Goal: Task Accomplishment & Management: Complete application form

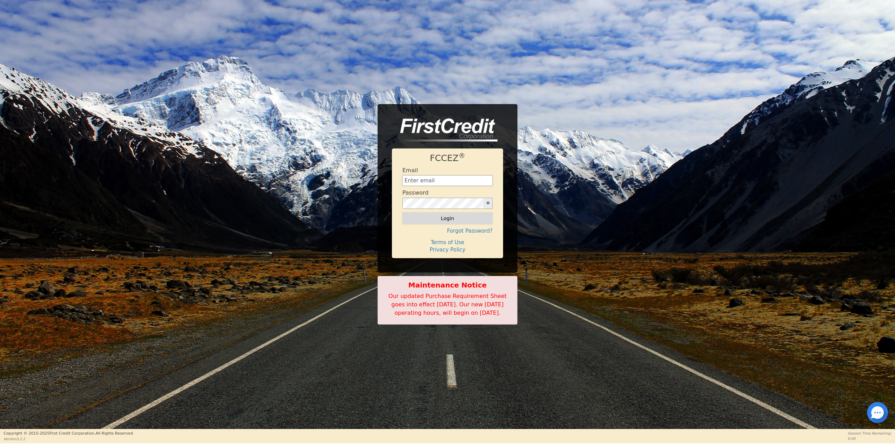
type input "[EMAIL_ADDRESS][DOMAIN_NAME]"
click at [429, 213] on button "Login" at bounding box center [447, 219] width 90 height 12
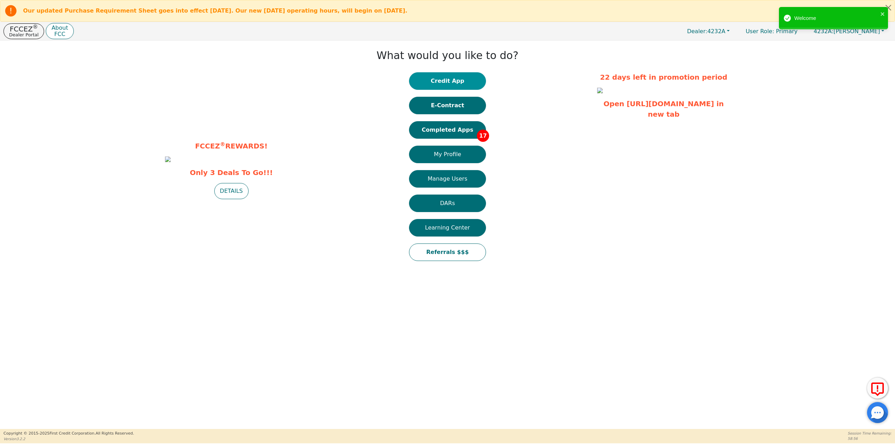
click at [433, 83] on button "Credit App" at bounding box center [447, 80] width 77 height 17
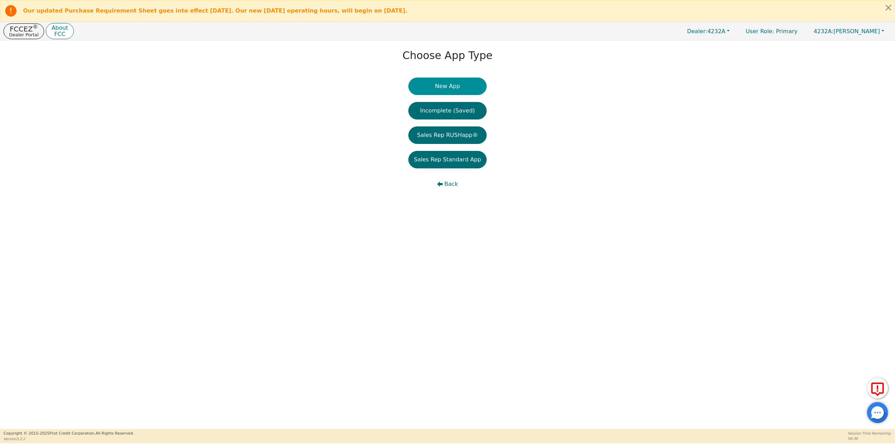
click at [455, 88] on button "New App" at bounding box center [447, 86] width 78 height 17
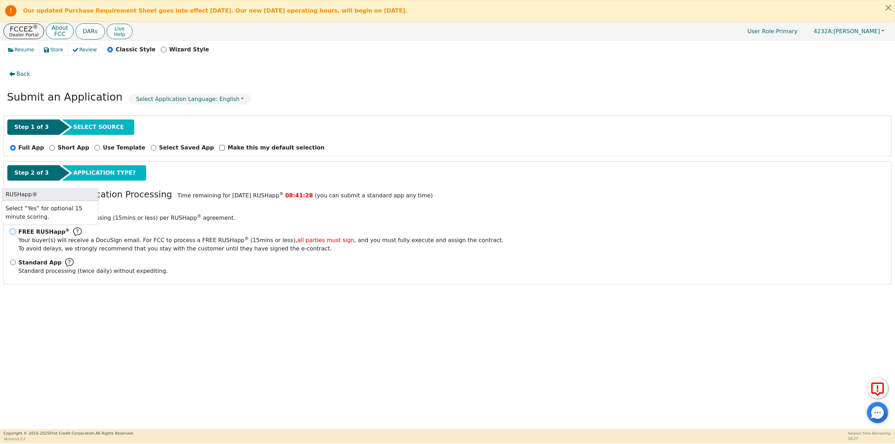
click at [13, 231] on input "FREE RUSHapp ® Your buyer(s) will receive a DocuSign email. For FCC to process …" at bounding box center [13, 232] width 6 height 6
radio input "true"
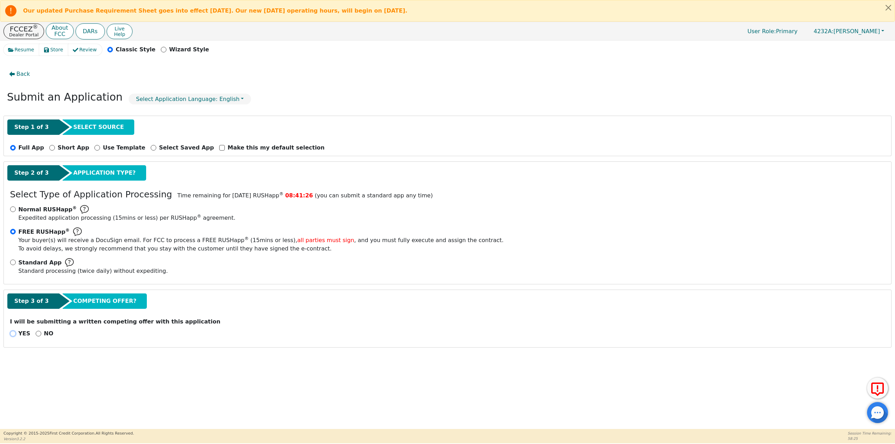
click at [13, 334] on input "YES" at bounding box center [13, 334] width 6 height 6
radio input "true"
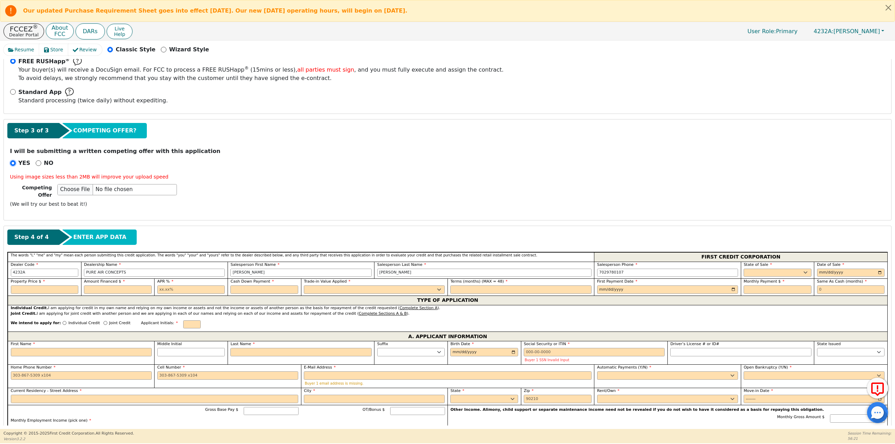
scroll to position [175, 0]
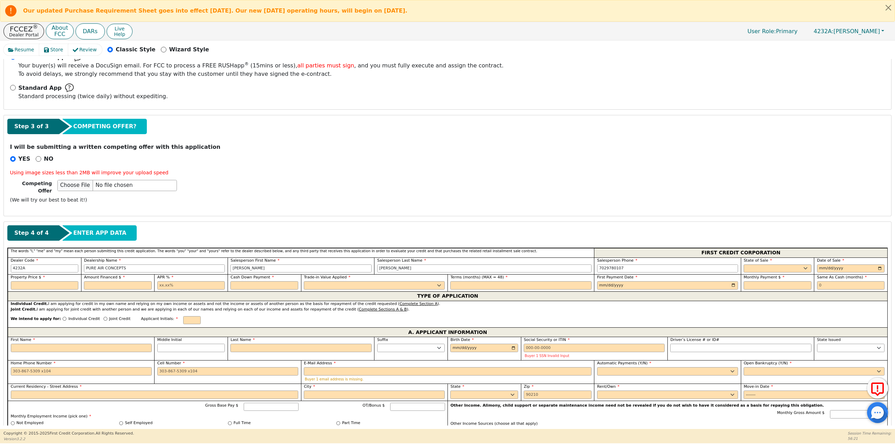
click at [765, 258] on span "State of Sale" at bounding box center [758, 260] width 28 height 5
click at [763, 265] on select "AK AL AR AZ CA CO CT DC DE FL [GEOGRAPHIC_DATA] HI IA ID IL IN KS [GEOGRAPHIC_D…" at bounding box center [778, 269] width 68 height 8
select select "FL"
click at [744, 265] on select "AK AL AR AZ CA CO CT DC DE FL [GEOGRAPHIC_DATA] HI IA ID IL IN KS [GEOGRAPHIC_D…" at bounding box center [778, 269] width 68 height 8
click at [846, 265] on input "date" at bounding box center [851, 269] width 68 height 8
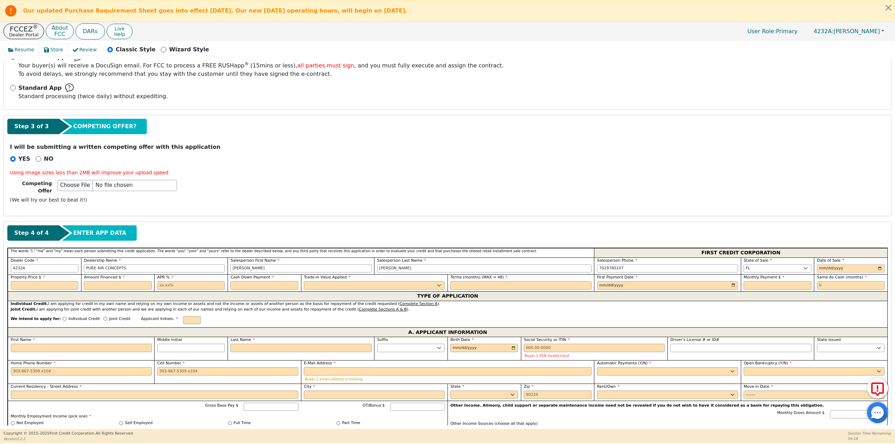
click at [879, 266] on input "date" at bounding box center [851, 269] width 68 height 8
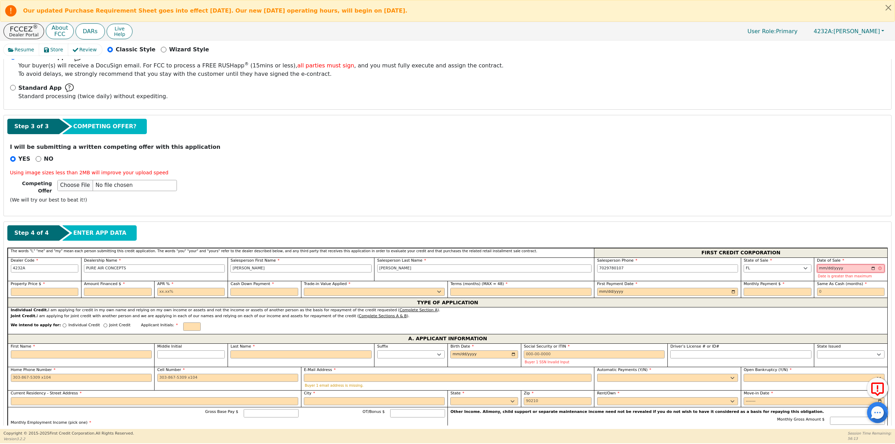
click at [872, 265] on input "[DATE]" at bounding box center [851, 269] width 68 height 8
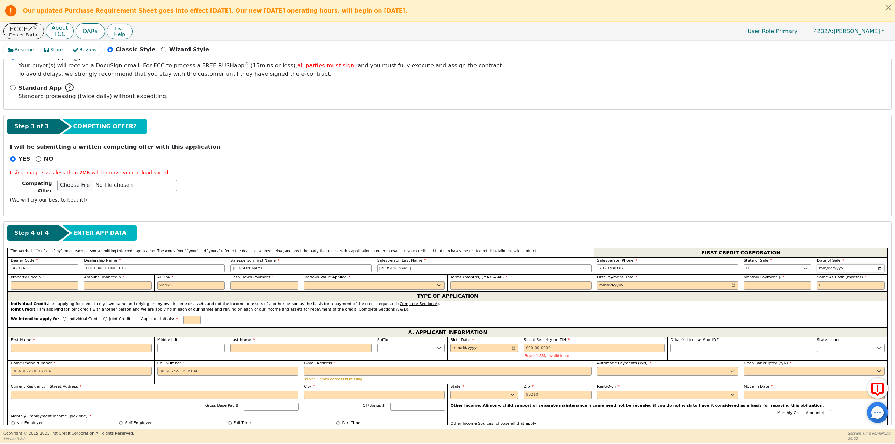
click at [880, 266] on input "[DATE]" at bounding box center [851, 269] width 68 height 8
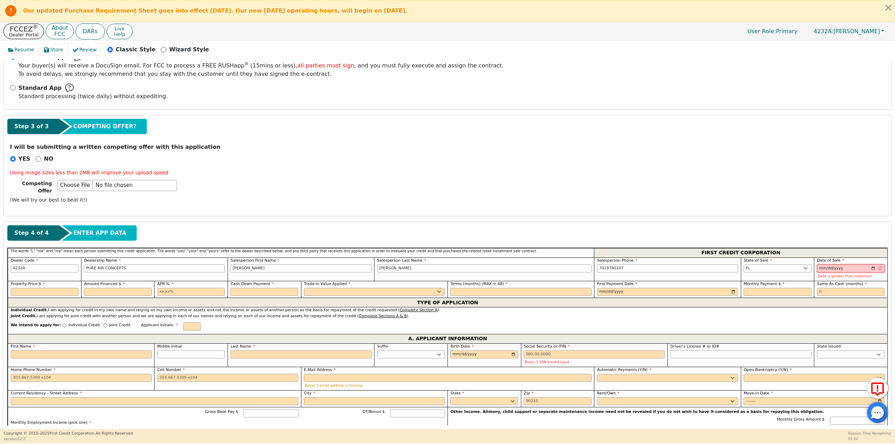
type input "[DATE]"
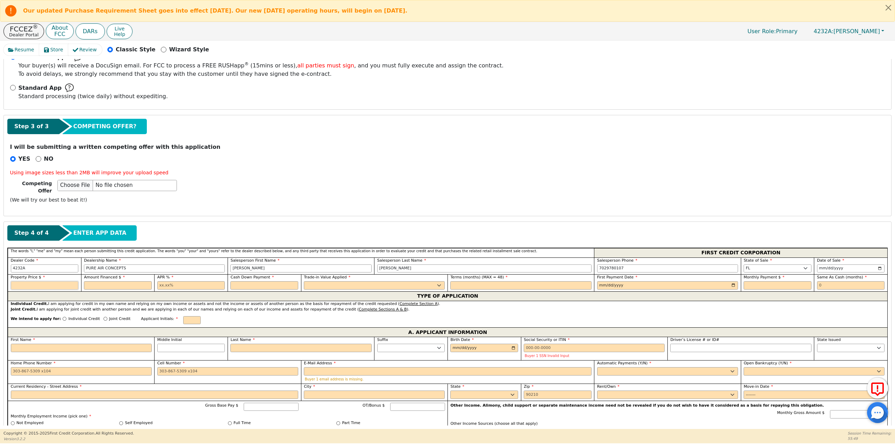
click at [63, 281] on input "text" at bounding box center [45, 285] width 68 height 8
type input "3598.95"
click at [123, 281] on input "text" at bounding box center [118, 285] width 68 height 8
type input "3598.95"
click at [168, 282] on input "text" at bounding box center [191, 285] width 68 height 8
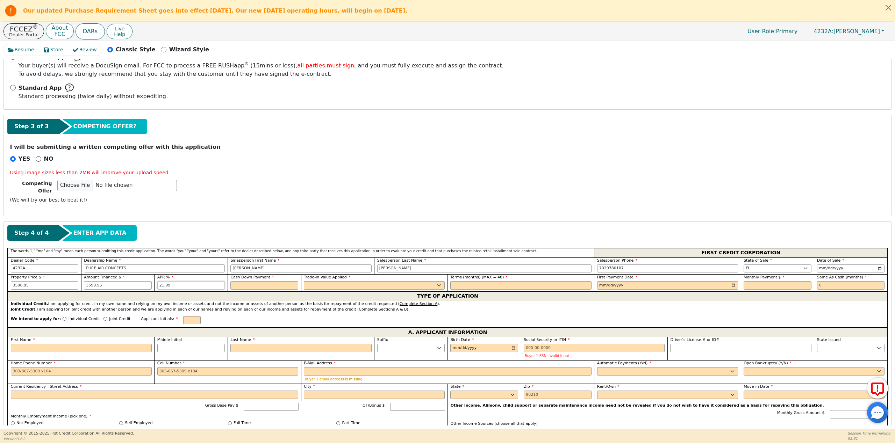
type input "21.99"
click at [250, 278] on div "Cash Down Payment" at bounding box center [264, 282] width 68 height 15
click at [250, 283] on input "text" at bounding box center [264, 285] width 68 height 8
type input "400.00"
click at [352, 281] on select "Yes No" at bounding box center [374, 285] width 141 height 8
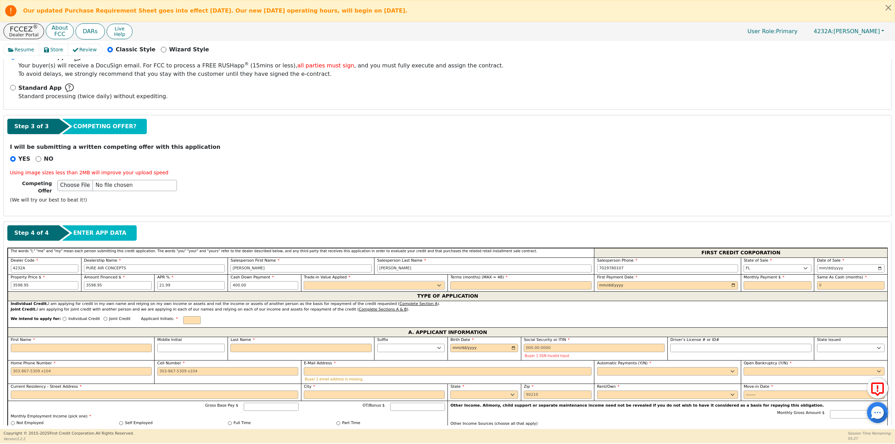
select select "y"
click at [304, 281] on select "Yes No" at bounding box center [374, 285] width 141 height 8
click at [457, 281] on input "text" at bounding box center [520, 285] width 141 height 8
type input "48"
click at [612, 281] on input "date" at bounding box center [667, 285] width 141 height 8
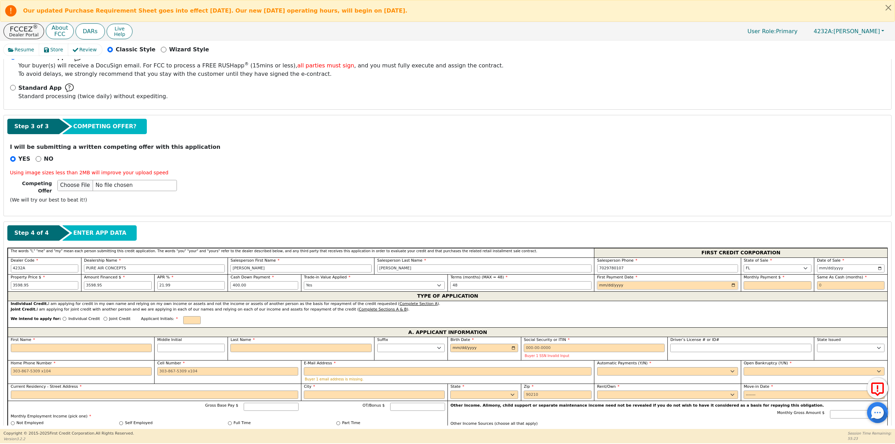
click at [732, 281] on input "date" at bounding box center [667, 285] width 141 height 8
type input "[DATE]"
click at [758, 284] on input "text" at bounding box center [778, 285] width 68 height 8
type input "115.51"
click at [836, 281] on input "text" at bounding box center [851, 285] width 68 height 8
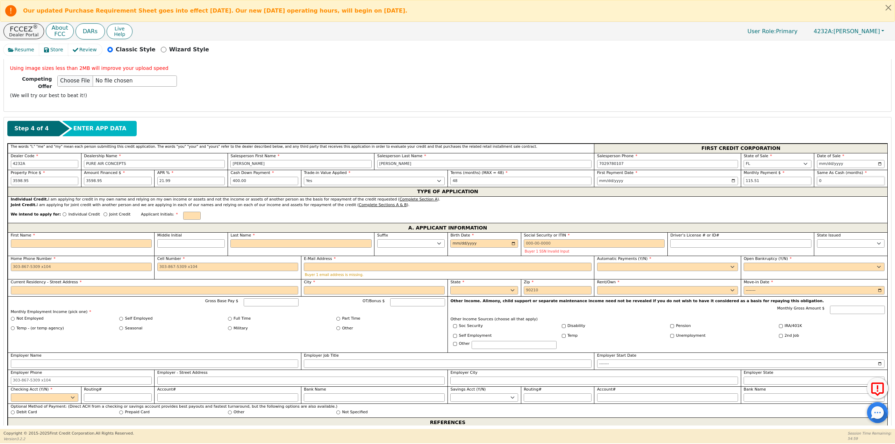
scroll to position [280, 0]
type input "0"
click at [104, 212] on input "Joint Credit" at bounding box center [106, 214] width 4 height 4
radio input "true"
click at [183, 212] on input "text" at bounding box center [191, 216] width 17 height 8
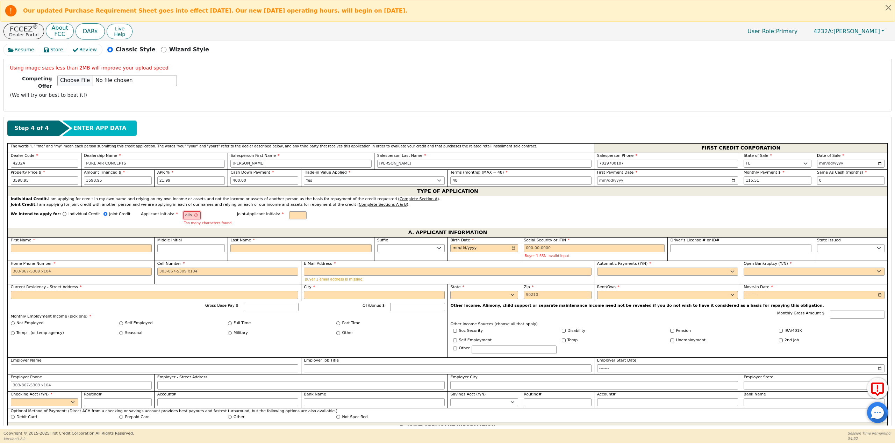
scroll to position [0, 0]
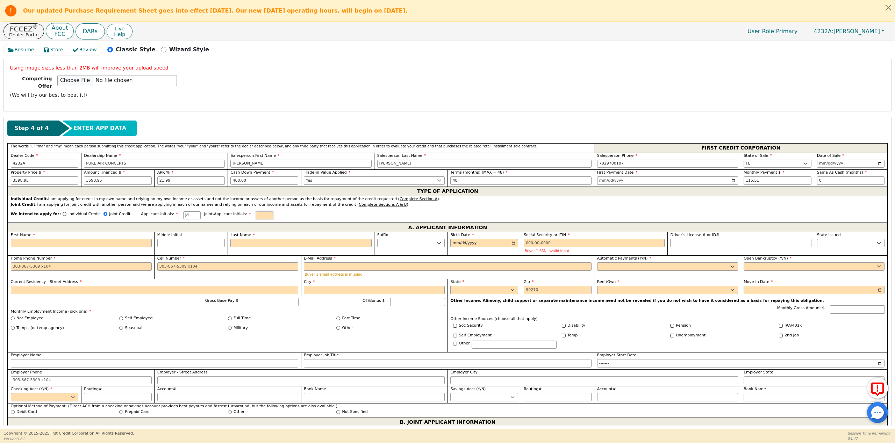
click at [256, 212] on input "text" at bounding box center [264, 216] width 17 height 8
click at [67, 240] on input "First Name" at bounding box center [81, 243] width 141 height 8
type input "J"
type input "j"
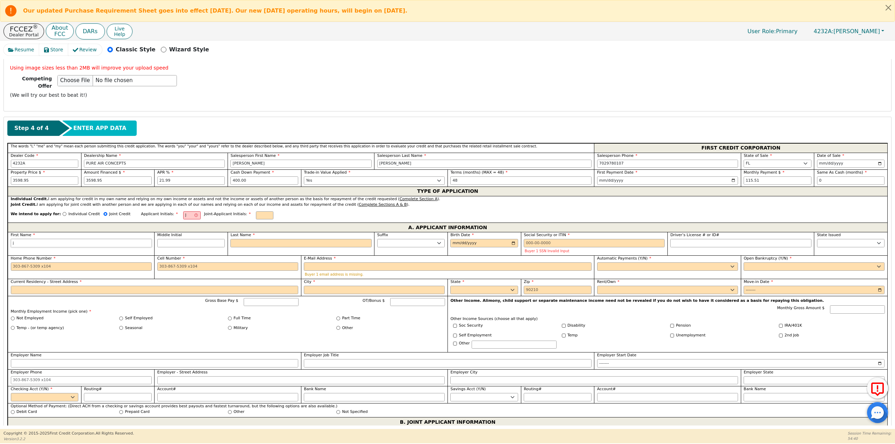
type input "ja"
type input "jal"
type input "jali"
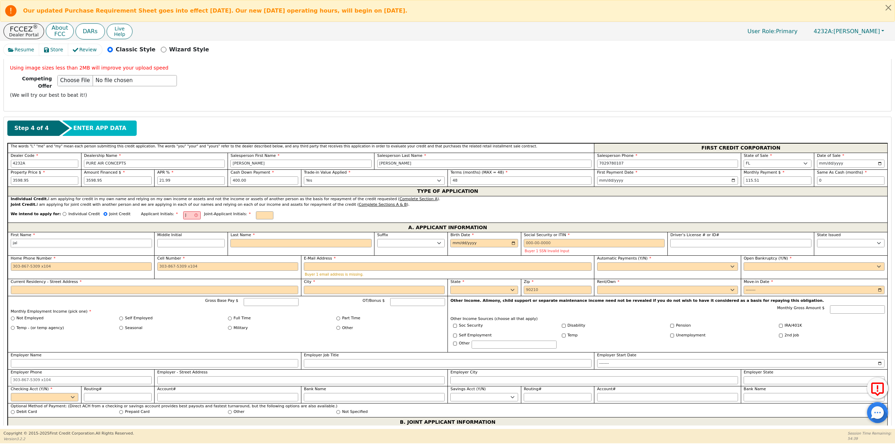
type input "jali"
type input "jalis"
type input "[PERSON_NAME]"
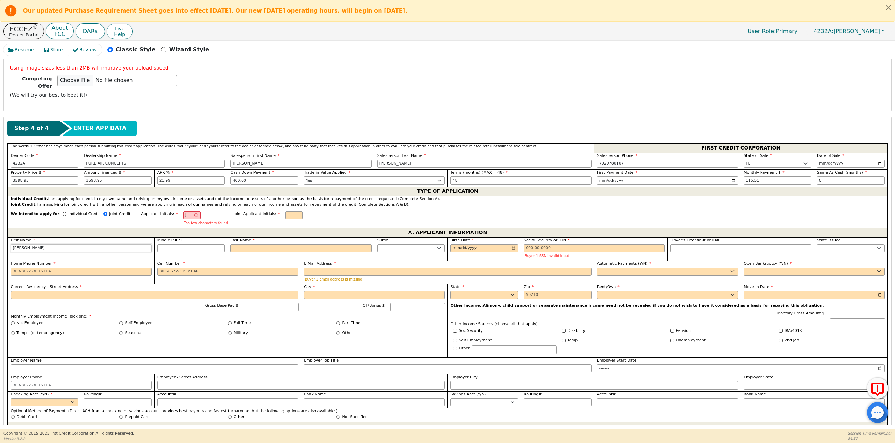
type input "[PERSON_NAME]"
click at [238, 244] on input "Last Name" at bounding box center [300, 248] width 141 height 8
click at [183, 212] on input "J" at bounding box center [191, 216] width 17 height 8
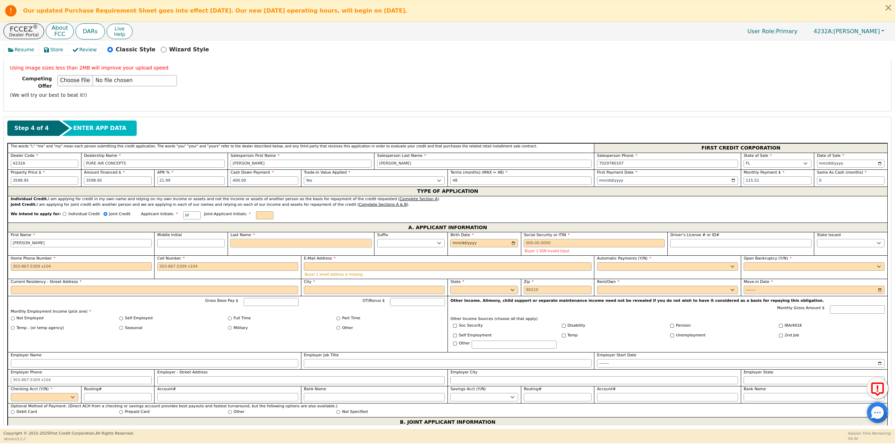
click at [279, 239] on input "Last Name" at bounding box center [300, 243] width 141 height 8
type input "JD"
type input "d"
type input "[PERSON_NAME]"
type input "di"
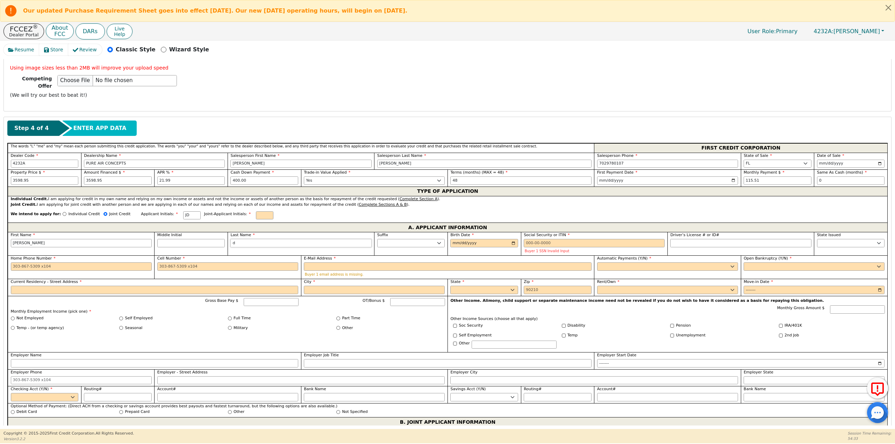
type input "[PERSON_NAME] di"
type input "[PERSON_NAME]"
type input "dixo"
type input "[PERSON_NAME]"
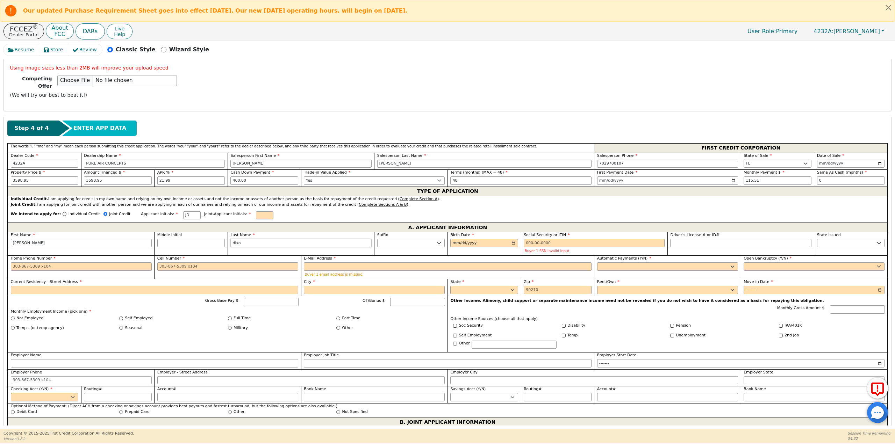
type input "[PERSON_NAME]"
click at [63, 212] on input "Individual Credit" at bounding box center [65, 214] width 4 height 4
radio input "true"
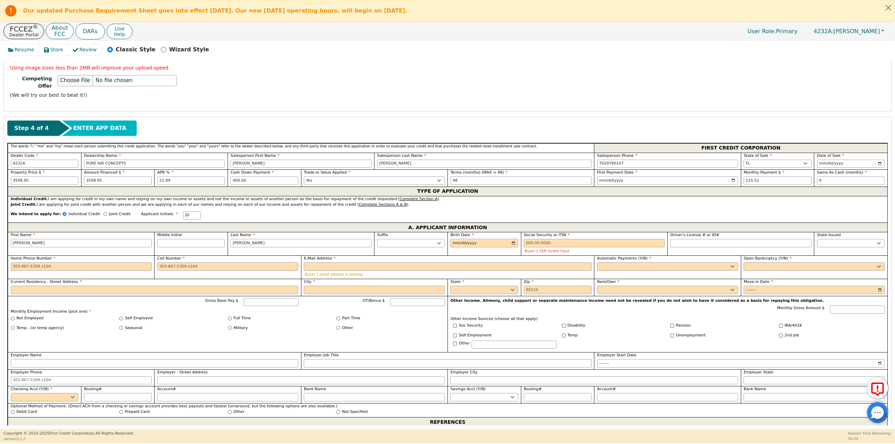
click at [515, 239] on input "Birth Date" at bounding box center [484, 243] width 68 height 8
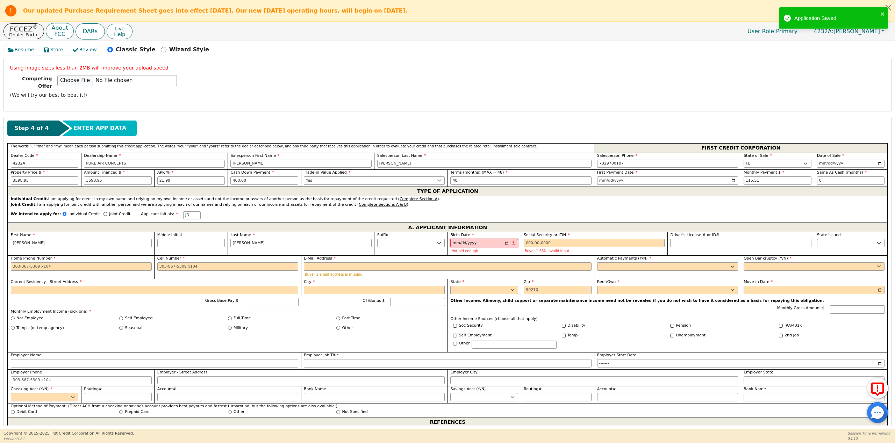
click at [475, 240] on input "[DATE]" at bounding box center [484, 243] width 68 height 8
click at [468, 241] on input "[DATE]" at bounding box center [484, 243] width 68 height 8
click at [505, 240] on input "[DATE]" at bounding box center [484, 243] width 68 height 8
click at [469, 241] on input "[DATE]" at bounding box center [484, 243] width 68 height 8
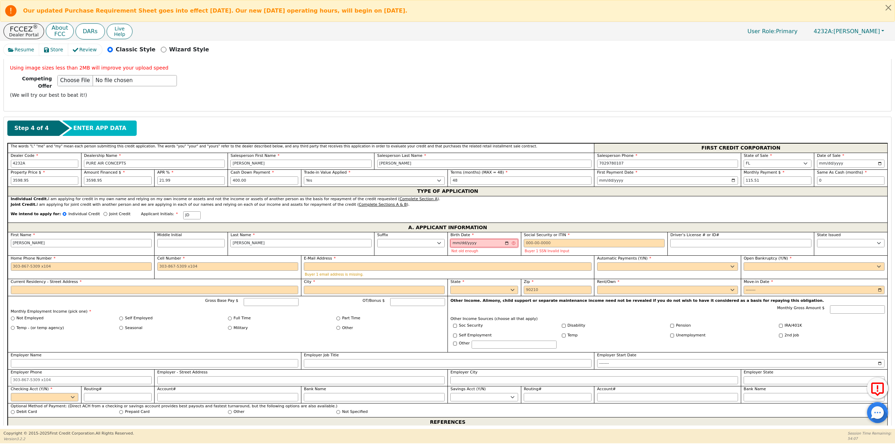
click at [507, 239] on input "[DATE]" at bounding box center [484, 243] width 68 height 8
type input "[DATE]"
click at [547, 239] on input "Social Security or ITIN" at bounding box center [594, 243] width 141 height 8
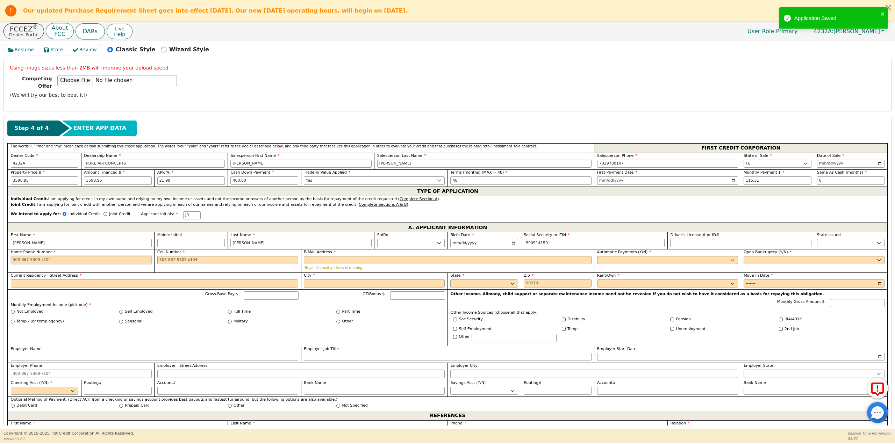
type input "***-**-4150"
click at [87, 257] on input "Home Phone Number" at bounding box center [81, 260] width 141 height 8
click at [164, 258] on input "Cell Number" at bounding box center [227, 260] width 141 height 8
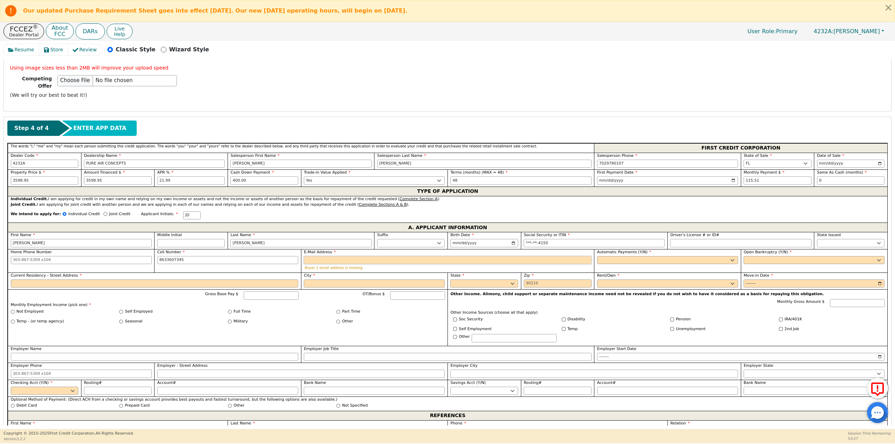
type input "[PHONE_NUMBER]"
click at [315, 257] on input "E-Mail Address" at bounding box center [448, 260] width 288 height 8
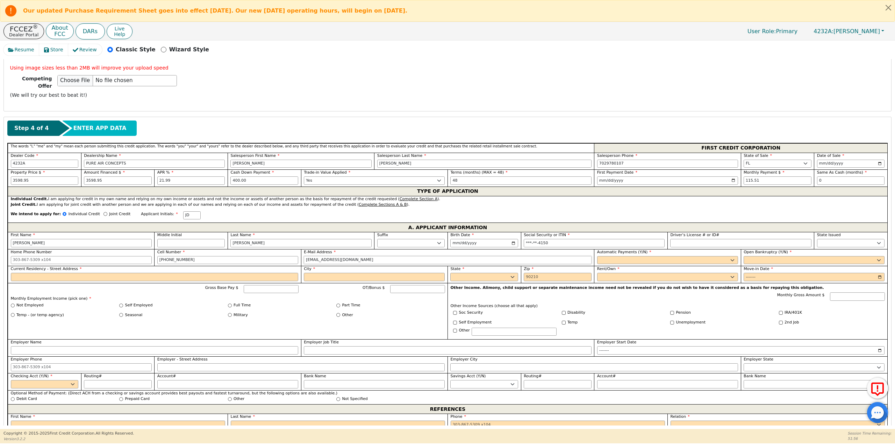
type input "[EMAIL_ADDRESS][DOMAIN_NAME]"
click at [332, 266] on label "City" at bounding box center [374, 269] width 141 height 6
click at [332, 273] on input "City" at bounding box center [374, 277] width 141 height 8
click at [669, 258] on select "Yes No" at bounding box center [667, 260] width 141 height 8
select select "y"
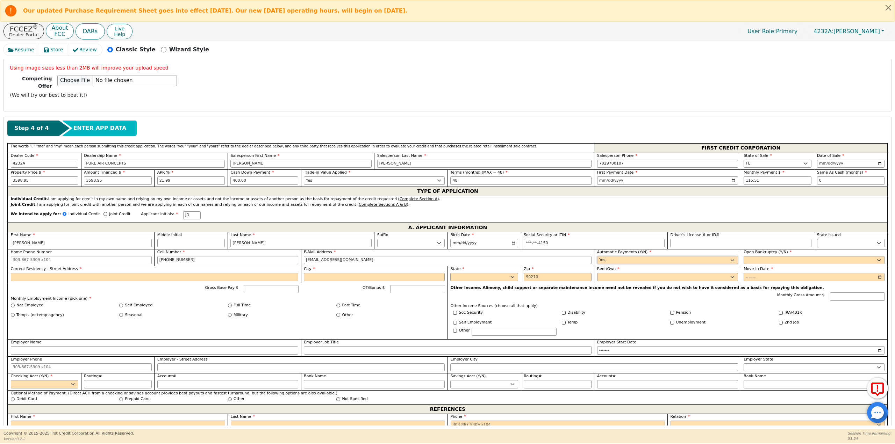
click at [597, 256] on select "Yes No" at bounding box center [667, 260] width 141 height 8
type input "[PERSON_NAME]"
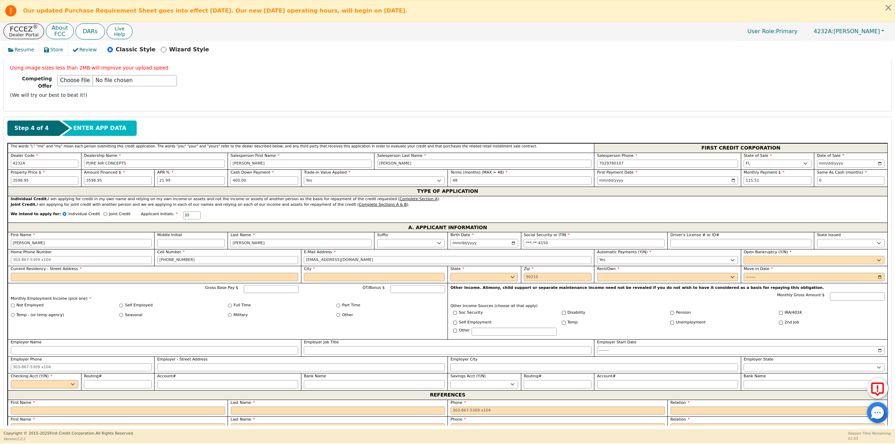
click at [752, 256] on select "Yes No" at bounding box center [814, 260] width 141 height 8
select select "n"
click at [744, 256] on select "Yes No" at bounding box center [814, 260] width 141 height 8
click at [50, 273] on input "Current Residency - Street Address" at bounding box center [155, 277] width 288 height 8
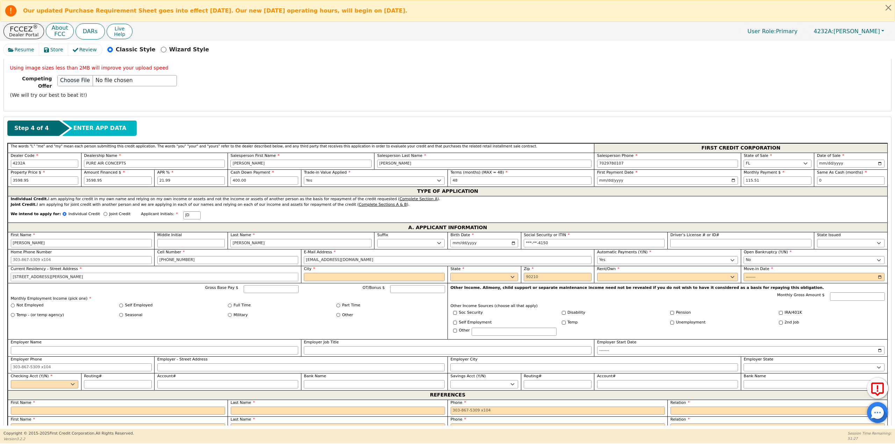
type input "[STREET_ADDRESS][PERSON_NAME]"
click at [340, 274] on input "City" at bounding box center [374, 277] width 141 height 8
type input "auburndale"
click at [458, 273] on select "AK AL AR AZ CA CO CT DC DE FL [GEOGRAPHIC_DATA] HI IA ID IL IN KS [GEOGRAPHIC_D…" at bounding box center [484, 277] width 68 height 8
select select "FL"
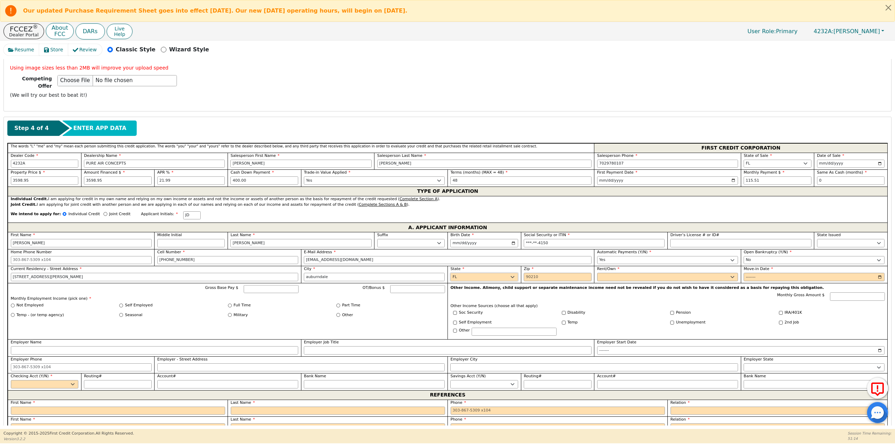
click at [450, 273] on select "AK AL AR AZ CA CO CT DC DE FL [GEOGRAPHIC_DATA] HI IA ID IL IN KS [GEOGRAPHIC_D…" at bounding box center [484, 277] width 68 height 8
click at [533, 275] on input "Zip" at bounding box center [558, 277] width 68 height 8
type input "33823"
click at [605, 275] on select "Rent Own" at bounding box center [667, 277] width 141 height 8
select select "Own"
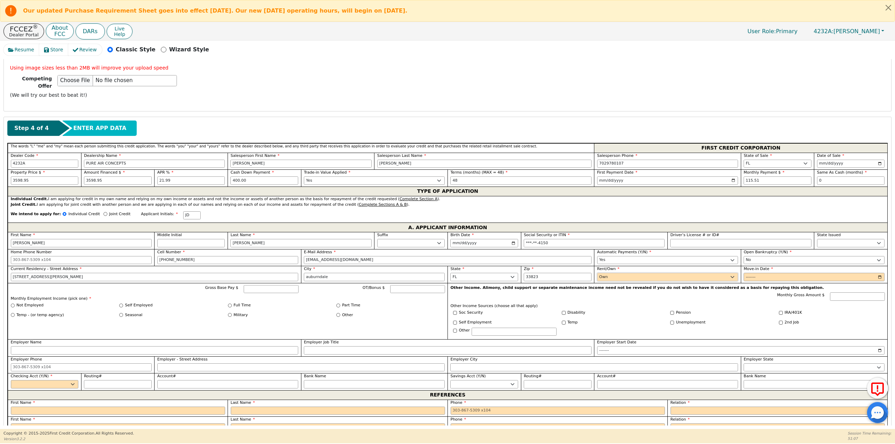
click at [597, 273] on select "Rent Own" at bounding box center [667, 277] width 141 height 8
click at [762, 274] on input "Move-in Date" at bounding box center [814, 277] width 141 height 8
click at [876, 273] on input "Move-in Date" at bounding box center [814, 277] width 141 height 8
type input "2024-01"
click at [230, 304] on input "Full Time" at bounding box center [230, 306] width 4 height 4
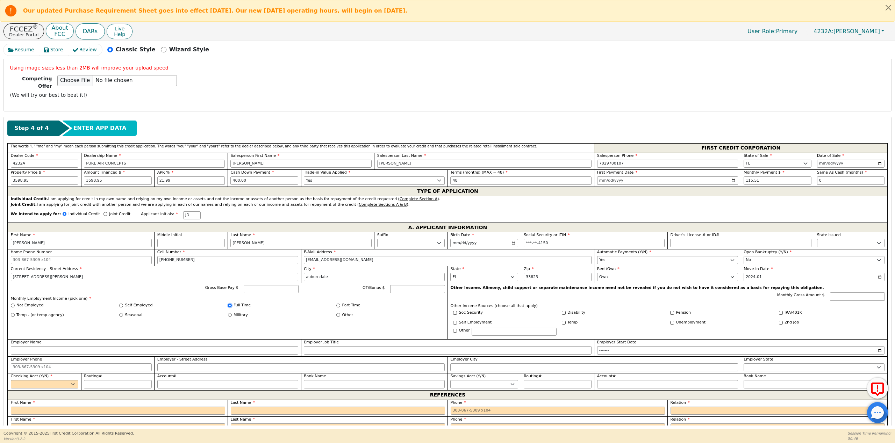
radio input "true"
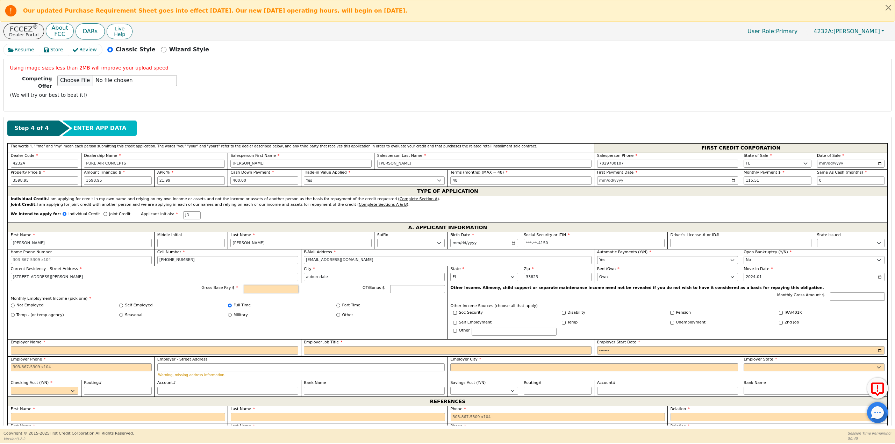
click at [270, 288] on input "Gross Base Pay $" at bounding box center [271, 289] width 55 height 8
click at [156, 347] on input "Employer Name" at bounding box center [155, 351] width 288 height 8
type input "ignitus"
click at [323, 357] on label "Employer - Street Address" at bounding box center [301, 360] width 288 height 6
click at [323, 364] on input "Employer - Street Address" at bounding box center [301, 368] width 288 height 8
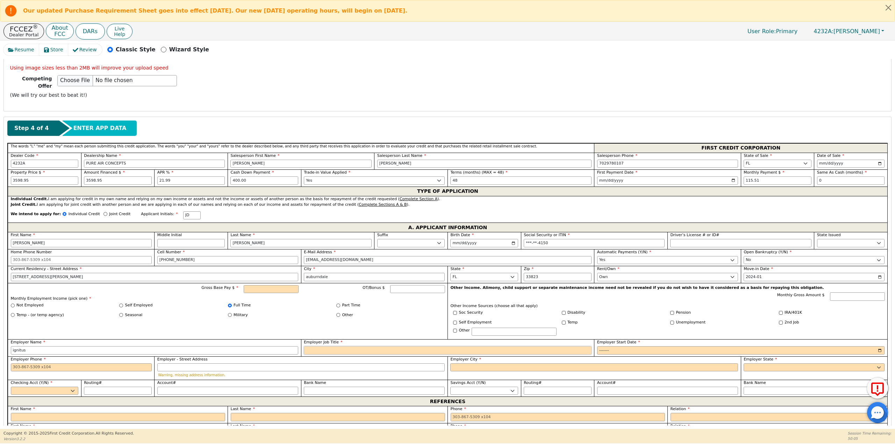
click at [326, 348] on input "Employer Job Title" at bounding box center [448, 351] width 288 height 8
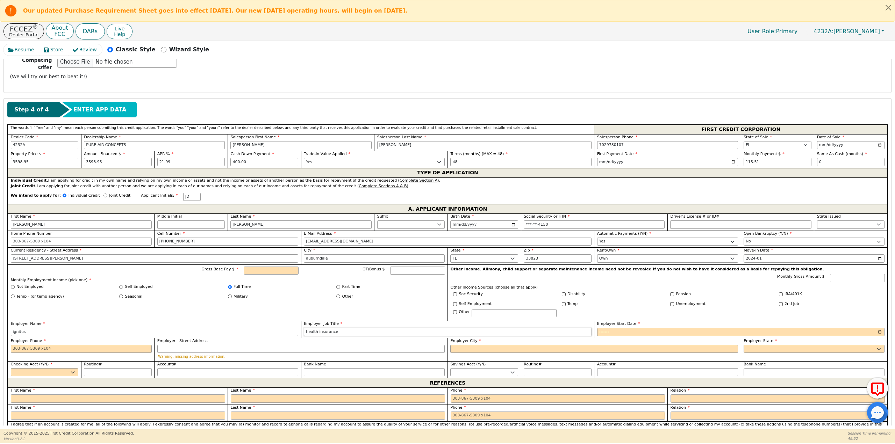
scroll to position [315, 0]
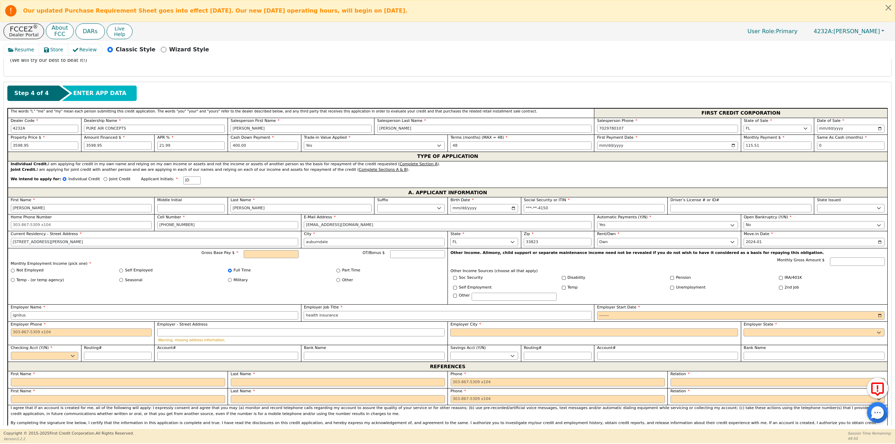
type input "health insurance"
click at [268, 252] on input "Gross Base Pay $" at bounding box center [271, 254] width 55 height 8
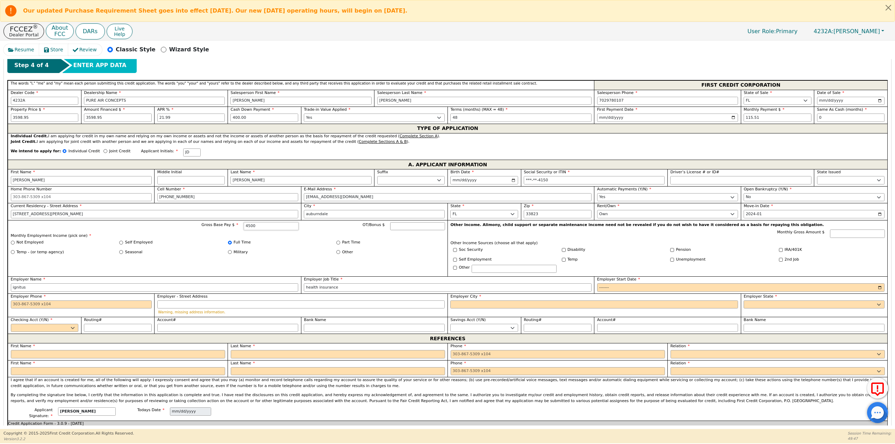
scroll to position [385, 0]
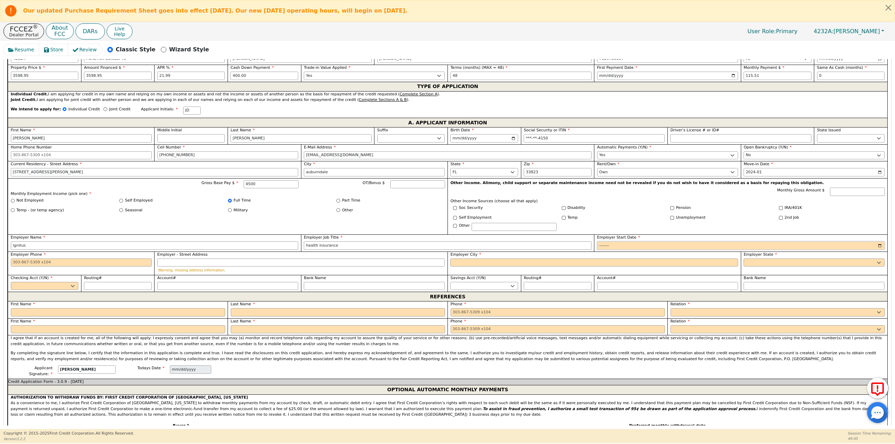
type input "4500.00"
click at [879, 242] on input "Employer Start Date" at bounding box center [741, 246] width 288 height 8
type input "2024-01"
click at [464, 260] on input "Employer City" at bounding box center [594, 263] width 288 height 8
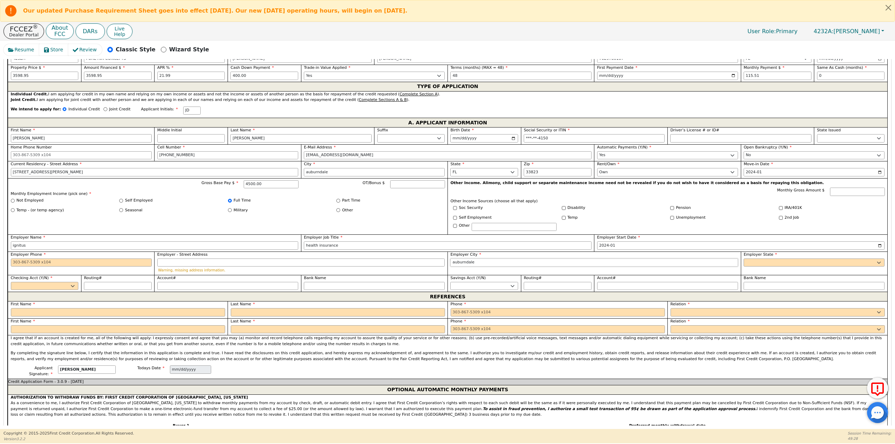
type input "auburndale"
click at [828, 259] on select "AK AL AR AZ CA CO CT DC DE FL [GEOGRAPHIC_DATA] HI IA ID [GEOGRAPHIC_DATA] IN K…" at bounding box center [814, 263] width 141 height 8
select select "FL"
click at [744, 259] on select "AK AL AR AZ CA CO CT DC DE FL [GEOGRAPHIC_DATA] HI IA ID [GEOGRAPHIC_DATA] IN K…" at bounding box center [814, 263] width 141 height 8
click at [118, 255] on div "Employer Phone" at bounding box center [81, 259] width 141 height 15
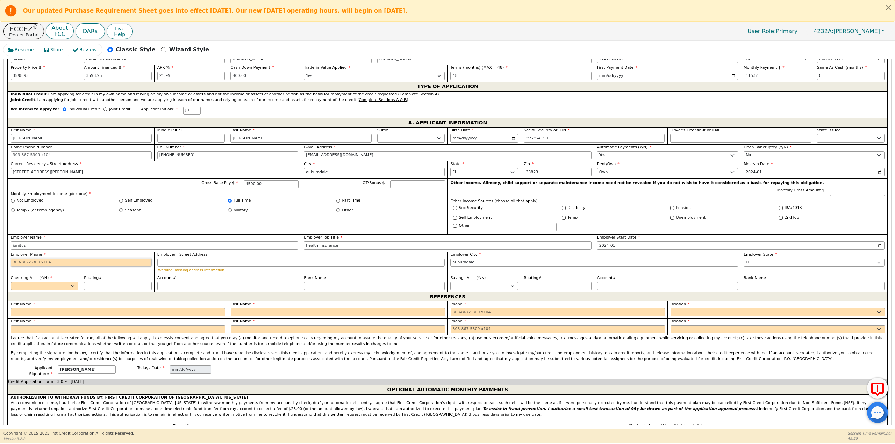
click at [114, 259] on input "Employer Phone" at bounding box center [81, 263] width 141 height 8
type input "[PHONE_NUMBER]"
click at [65, 282] on select "Yes No" at bounding box center [45, 286] width 68 height 8
select select "y"
click at [11, 282] on select "Yes No" at bounding box center [45, 286] width 68 height 8
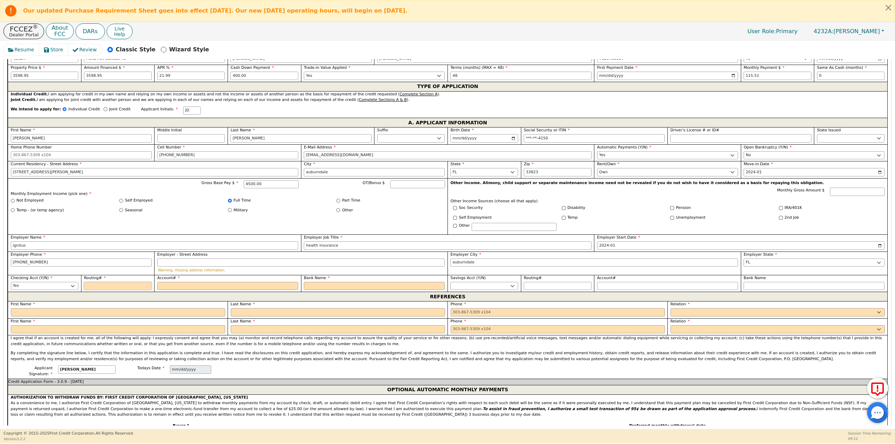
click at [109, 284] on input "Routing#" at bounding box center [118, 286] width 68 height 8
type input "0"
type input "*"
type input "06"
type input "**"
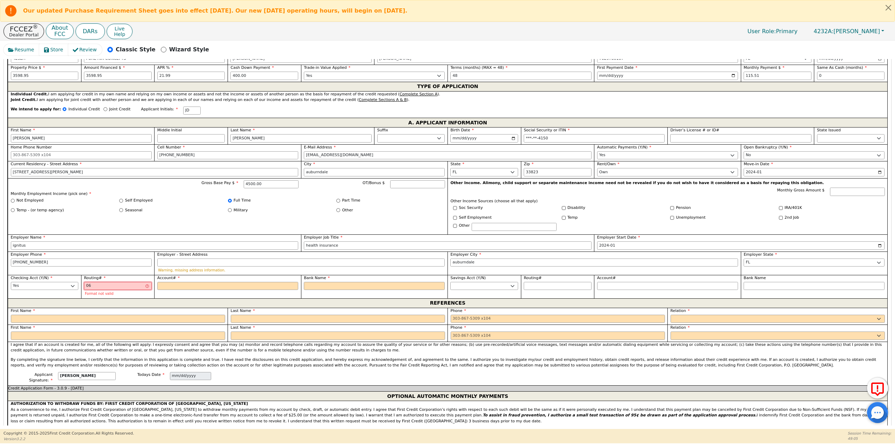
type input "063"
type input "***"
type input "0631"
type input "****"
type input "06310"
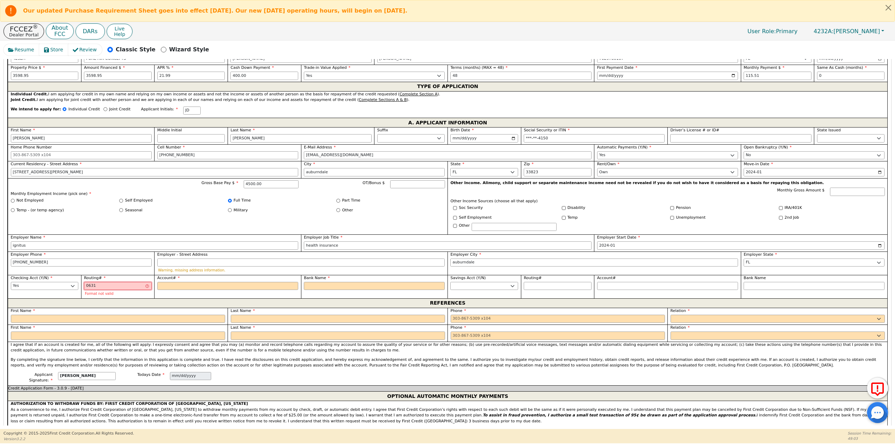
type input "*****"
type input "063103"
type input "******"
type input "0631039"
type input "*******"
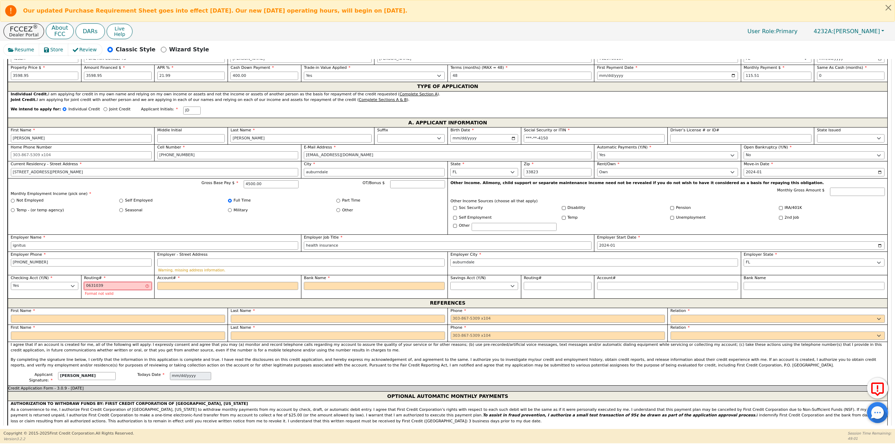
type input "06310391"
type input "********"
type input "063103915"
type input "*********"
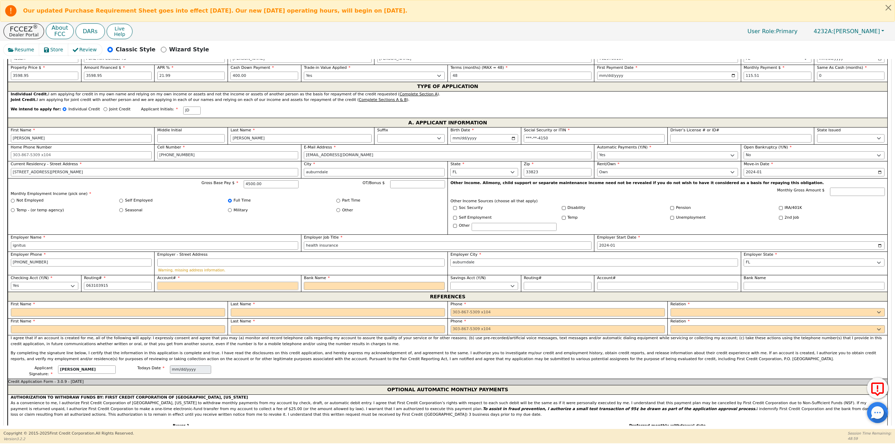
type input "*********"
click at [177, 282] on input "Account#" at bounding box center [227, 286] width 141 height 8
type input "7"
type input "*"
type input "79"
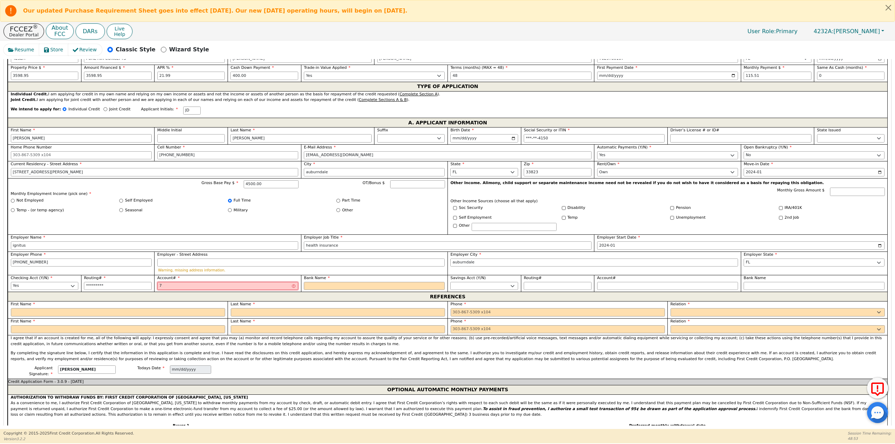
type input "**"
type input "792"
type input "***"
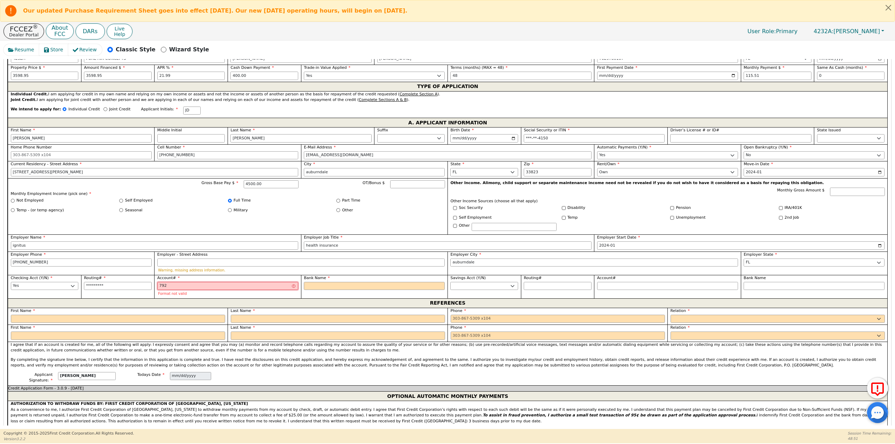
type input "7920"
type input "****"
type input "79209"
type input "*****"
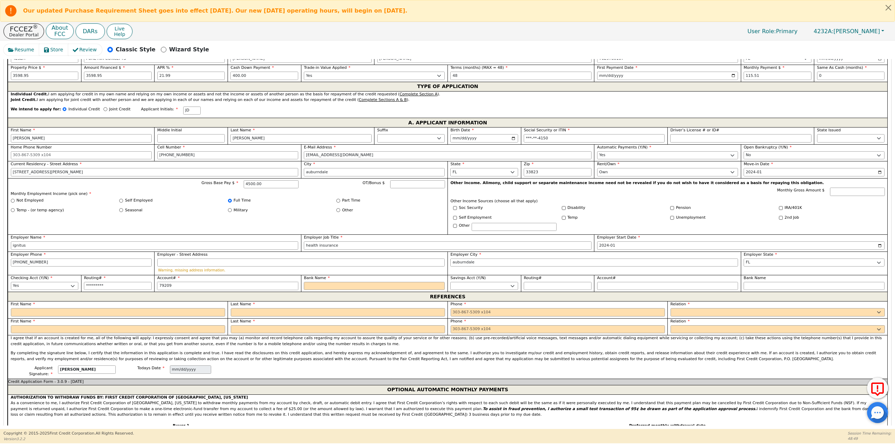
type input "792097"
type input "******"
type input "7920974"
type input "*******"
type input "79209749"
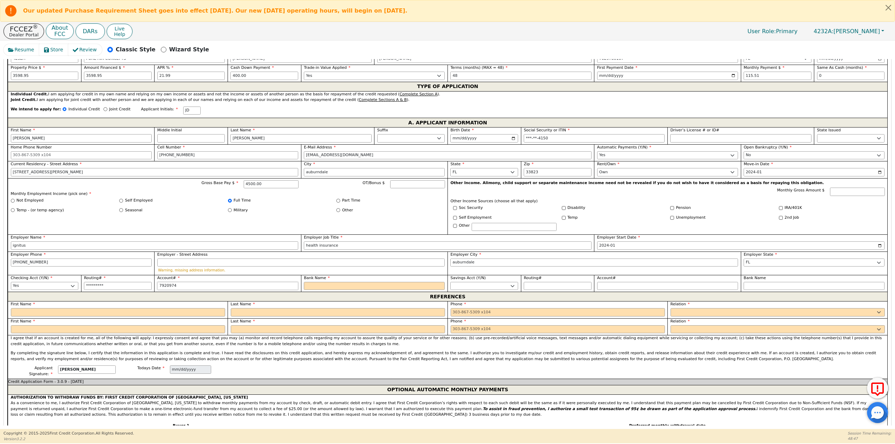
type input "********"
type input "792097494"
type input "*********"
type input "7920974941"
type input "**********"
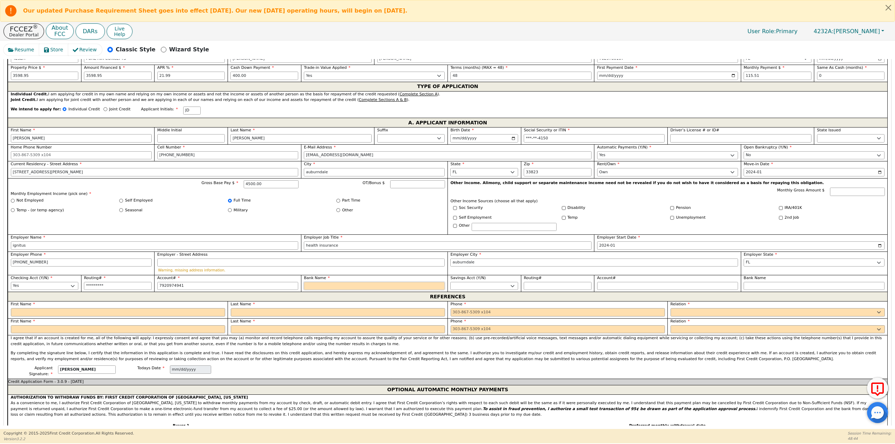
type input "**********"
click at [316, 283] on input "Bank Name" at bounding box center [374, 286] width 141 height 8
type input "5"
type input "53"
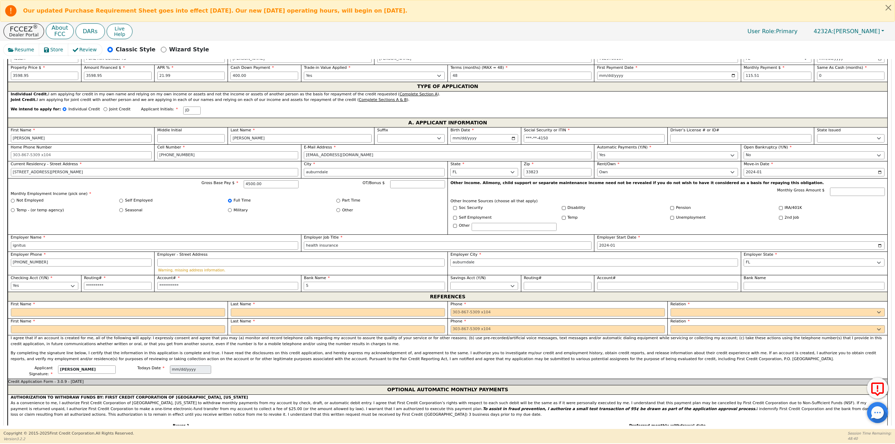
type input "53"
type input "53r"
type input "53rd"
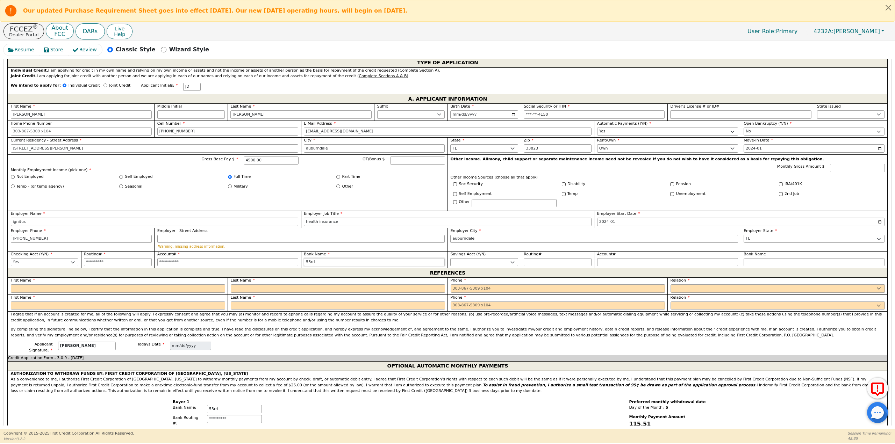
scroll to position [420, 0]
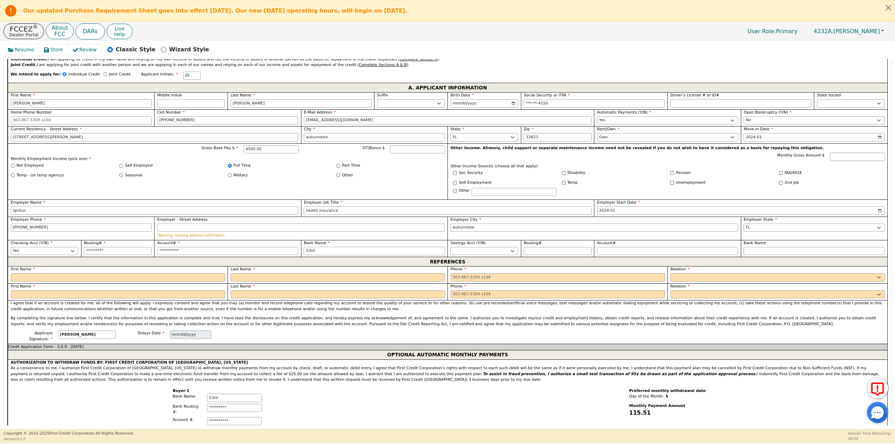
type input "53rd"
click at [134, 273] on input "text" at bounding box center [118, 277] width 214 height 8
type input "[PERSON_NAME]"
click at [366, 275] on input "text" at bounding box center [338, 277] width 214 height 8
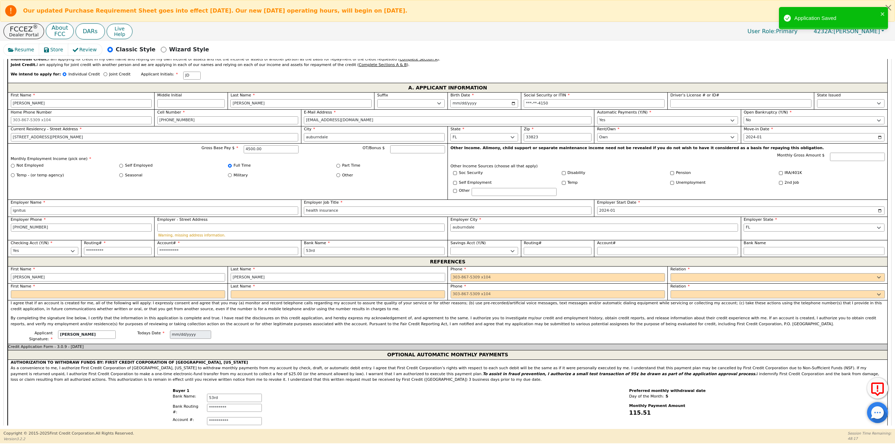
type input "[PERSON_NAME]"
click at [469, 273] on input "tel" at bounding box center [558, 277] width 214 height 8
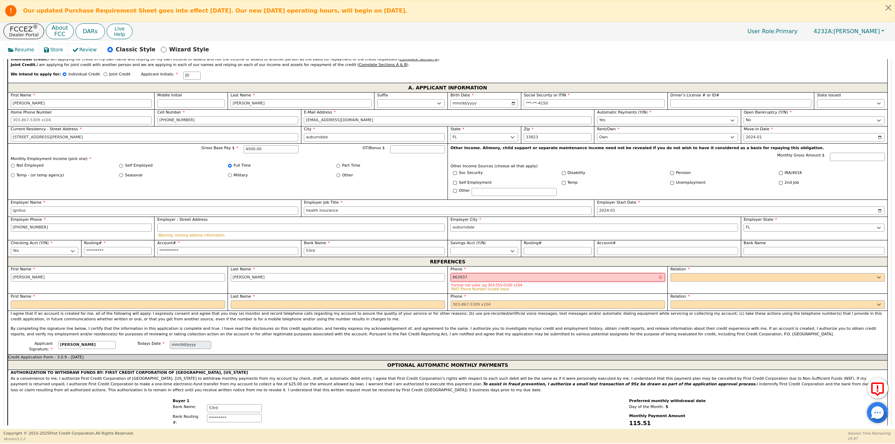
type input "863937"
click at [196, 248] on input "7920974941" at bounding box center [227, 251] width 141 height 8
type input "**********"
click at [475, 273] on input "863937" at bounding box center [558, 277] width 214 height 8
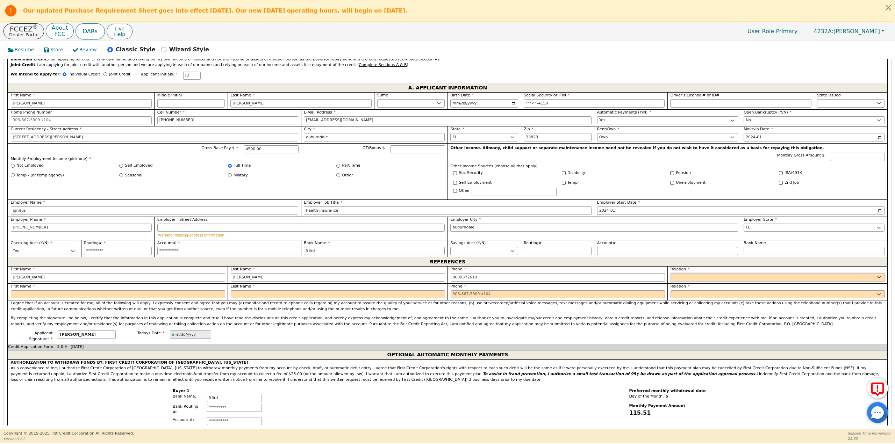
type input "[PHONE_NUMBER]"
click at [689, 273] on select "FATHER MOTHER SISTER BROTHER DAUGHTER SON CO-WORKER NEIGHBOR FRIEND COUSIN G-MO…" at bounding box center [778, 277] width 214 height 8
select select "SIGNIFICANT OTHER"
click at [671, 273] on select "FATHER MOTHER SISTER BROTHER DAUGHTER SON CO-WORKER NEIGHBOR FRIEND COUSIN G-MO…" at bounding box center [778, 277] width 214 height 8
click at [133, 291] on input "text" at bounding box center [118, 295] width 214 height 8
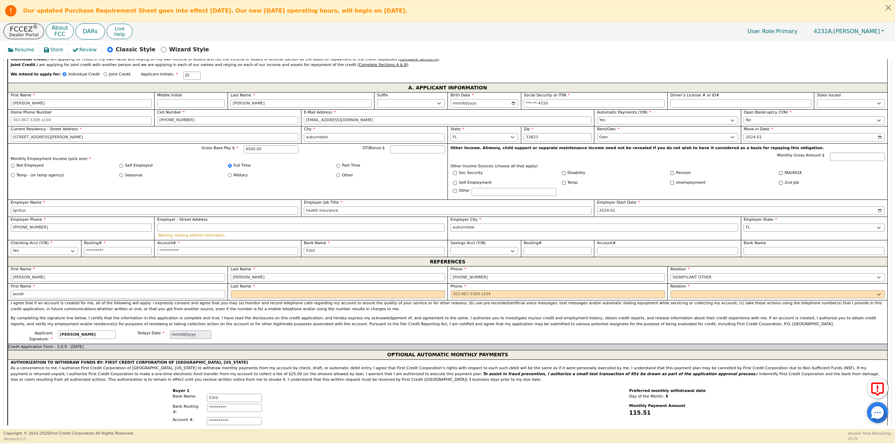
type input "jaziah"
click at [258, 293] on input "text" at bounding box center [338, 295] width 214 height 8
type input "[PERSON_NAME]"
click at [472, 286] on div "Phone" at bounding box center [558, 291] width 214 height 15
click at [471, 291] on input "tel" at bounding box center [558, 295] width 214 height 8
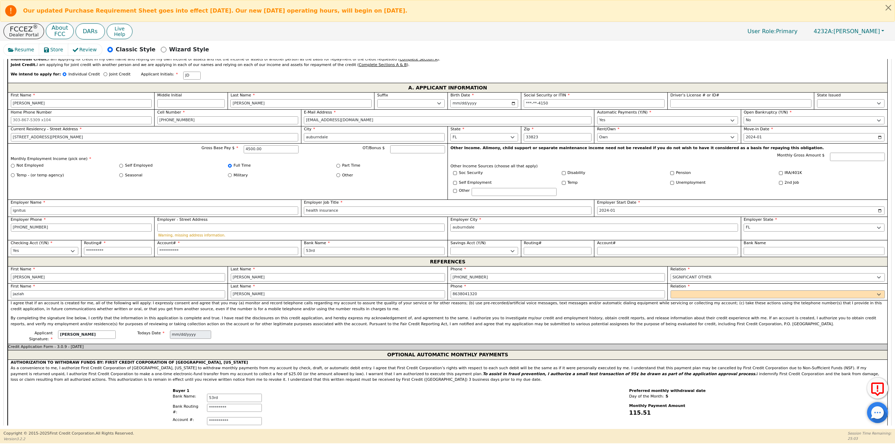
type input "[PHONE_NUMBER]"
click at [684, 295] on div "Relation FATHER MOTHER SISTER BROTHER DAUGHTER SON CO-WORKER NEIGHBOR FRIEND CO…" at bounding box center [778, 292] width 220 height 17
click at [687, 291] on select "FATHER MOTHER SISTER BROTHER DAUGHTER SON CO-WORKER NEIGHBOR FRIEND COUSIN G-MO…" at bounding box center [778, 295] width 214 height 8
select select "DAUGHTER"
click at [671, 291] on select "FATHER MOTHER SISTER BROTHER DAUGHTER SON CO-WORKER NEIGHBOR FRIEND COUSIN G-MO…" at bounding box center [778, 295] width 214 height 8
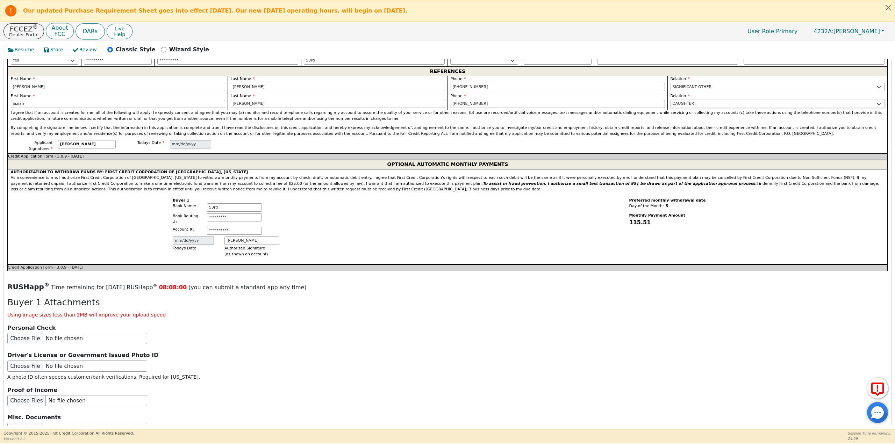
scroll to position [656, 0]
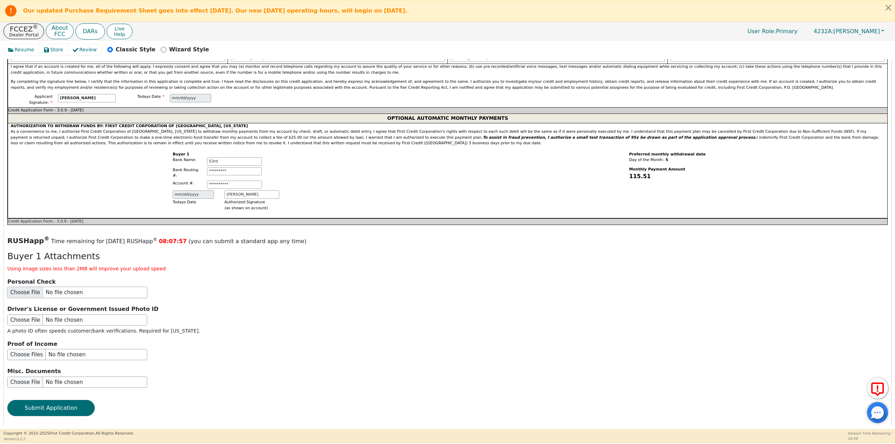
click at [32, 287] on input "file" at bounding box center [77, 292] width 140 height 11
click at [29, 315] on input "file" at bounding box center [77, 320] width 140 height 11
type input "C:\fakepath\IMG_2766.jpeg"
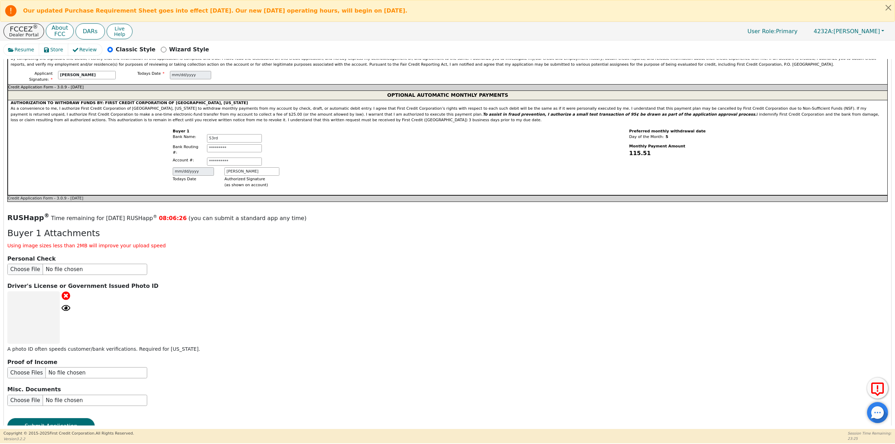
scroll to position [698, 0]
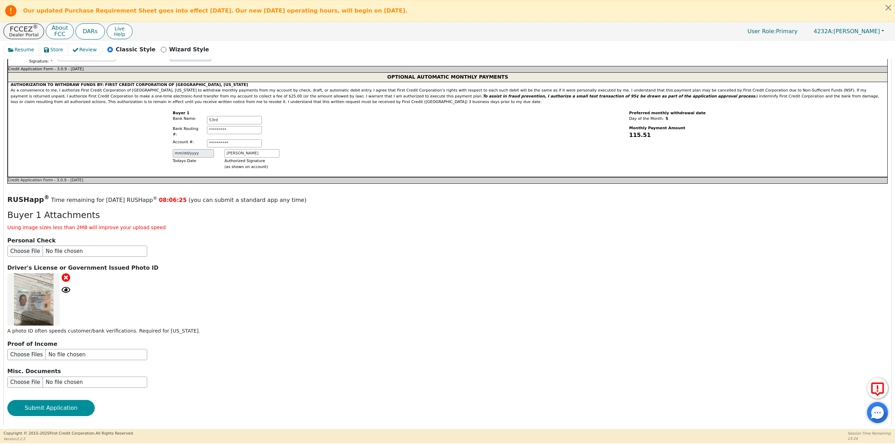
click at [57, 400] on button "Submit Application" at bounding box center [50, 408] width 87 height 16
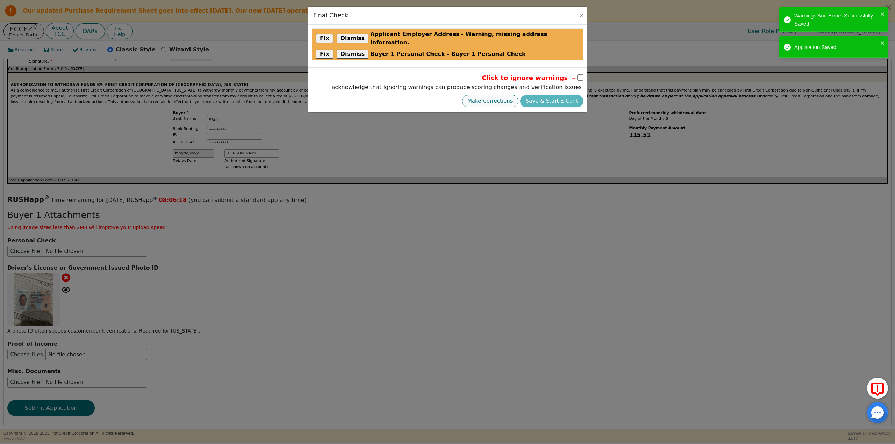
click at [509, 95] on button "Make Corrections" at bounding box center [490, 101] width 57 height 12
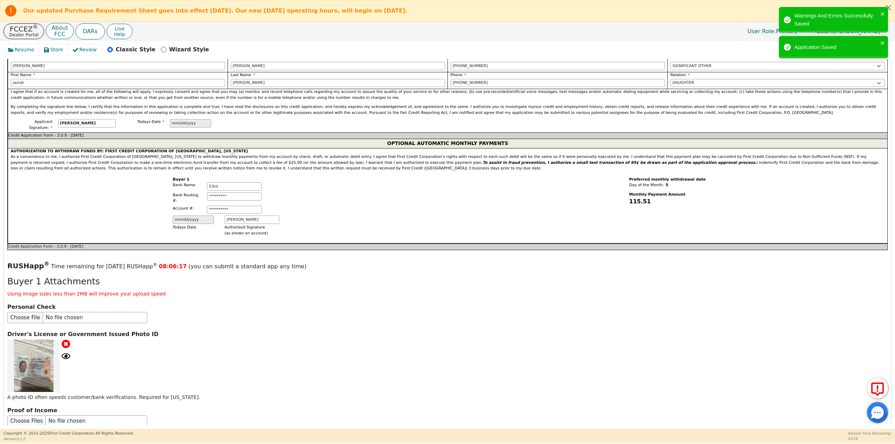
scroll to position [488, 0]
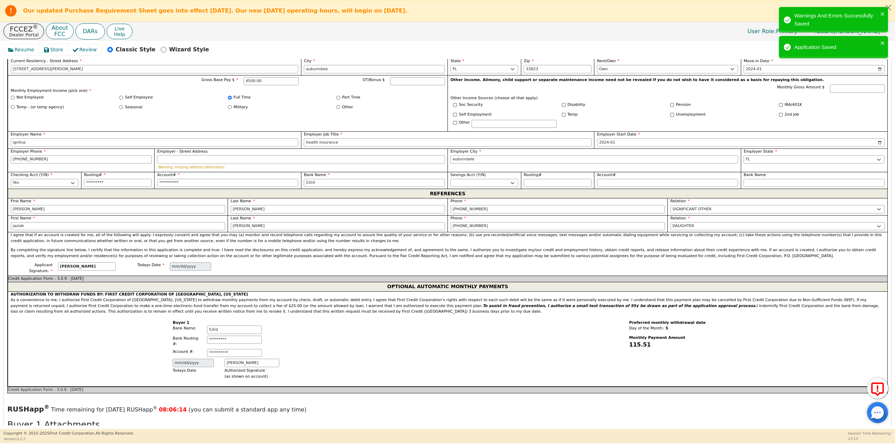
click at [197, 156] on input "Employer - Street Address" at bounding box center [301, 160] width 288 height 8
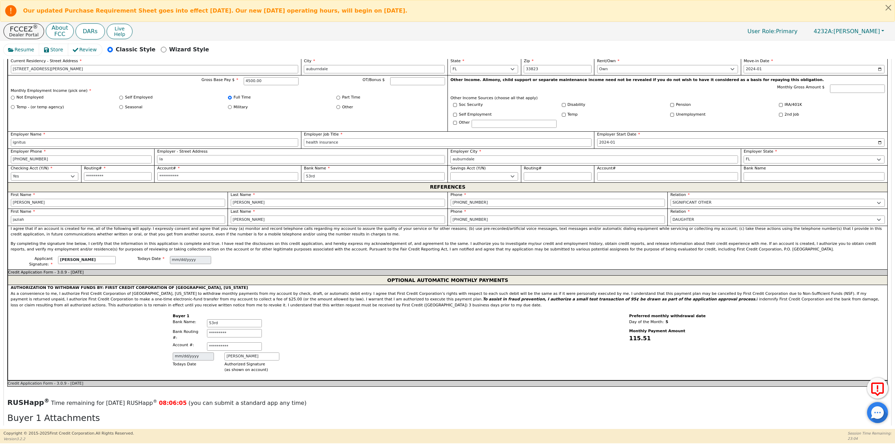
type input "l"
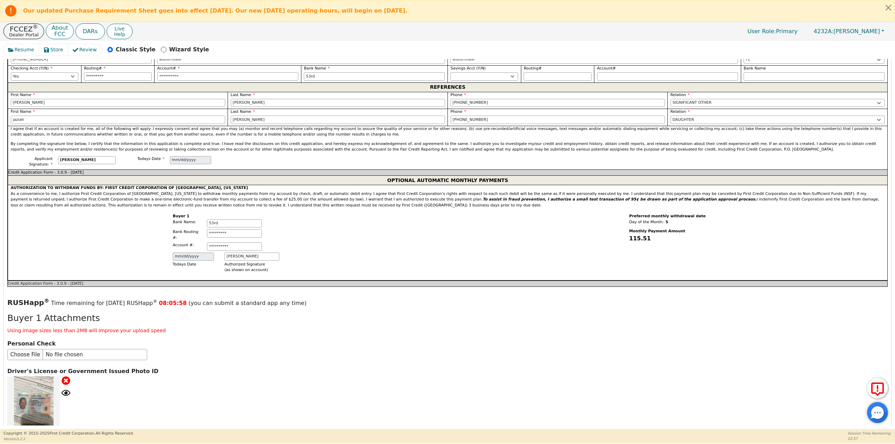
scroll to position [691, 0]
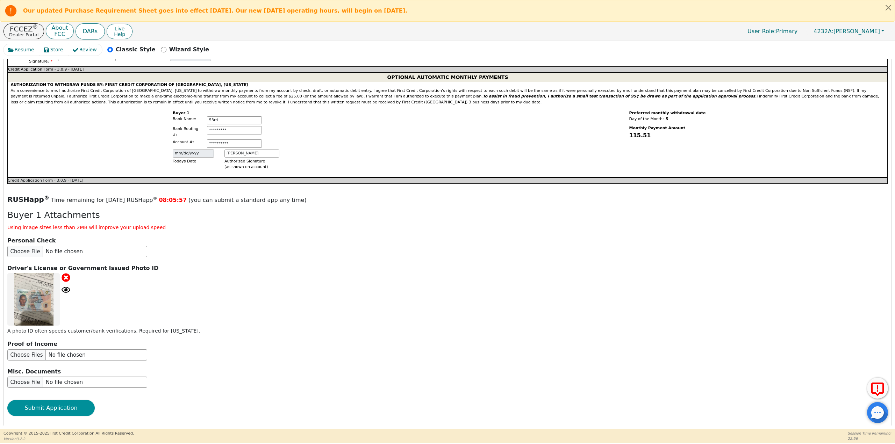
type input "auburndale"
click at [59, 400] on button "Submit Application" at bounding box center [50, 408] width 87 height 16
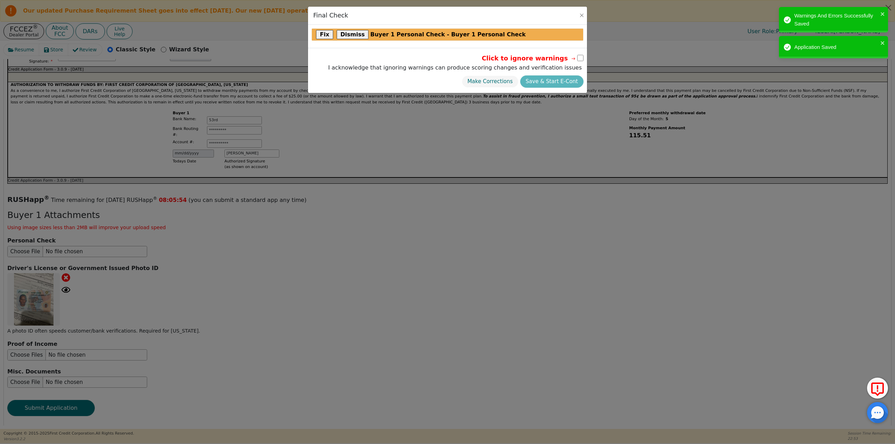
click at [547, 80] on div "Make Corrections Save & Start E-Cont" at bounding box center [455, 82] width 257 height 16
click at [578, 57] on input "checkbox" at bounding box center [580, 58] width 6 height 6
checkbox input "true"
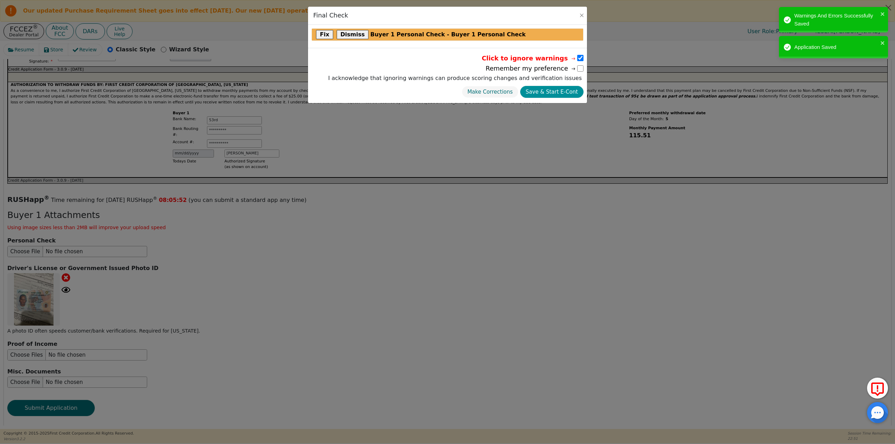
click at [550, 91] on button "Save & Start E-Cont" at bounding box center [551, 92] width 63 height 12
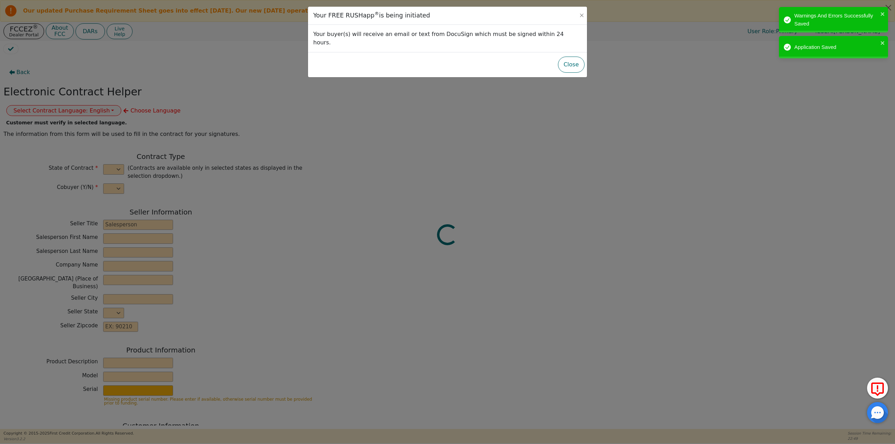
select select "n"
type input "Owner"
type input "[PERSON_NAME]"
type input "PURE AIR CONCEPTS"
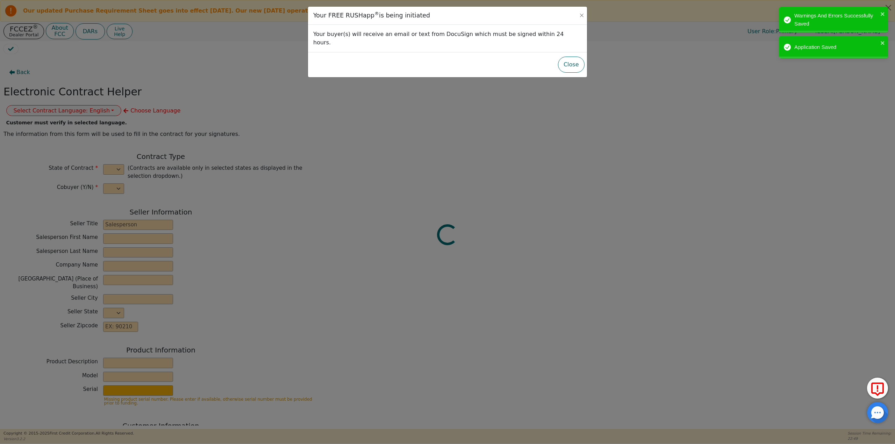
type input "1863 N CRYSTAL LAKE DR"
type input "LAKELAND"
select select "FL"
type input "33801"
type input "[PERSON_NAME]"
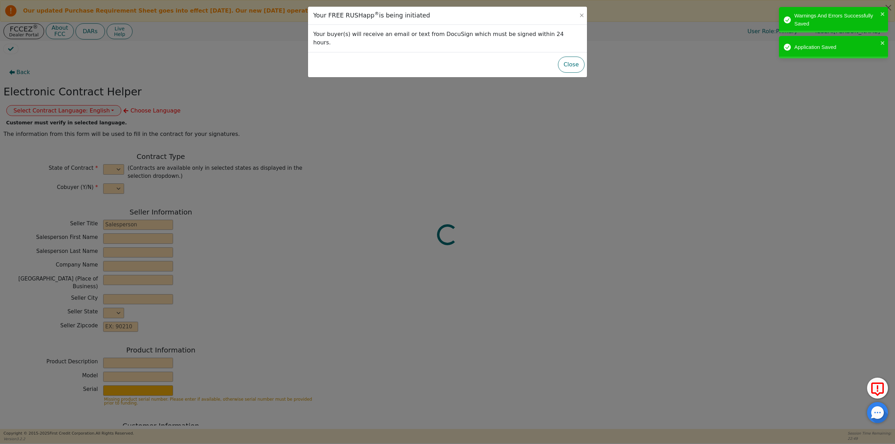
type input "[PERSON_NAME]"
type input "[EMAIL_ADDRESS][DOMAIN_NAME]"
type input "[STREET_ADDRESS][PERSON_NAME]"
type input "auburndale"
select select "FL"
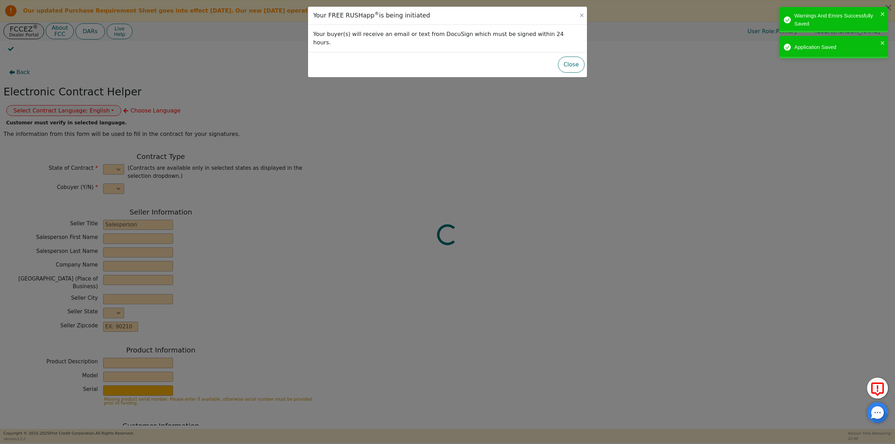
type input "33823"
type input "[DATE]"
type input "21.99"
type input "[DATE]"
type input "48"
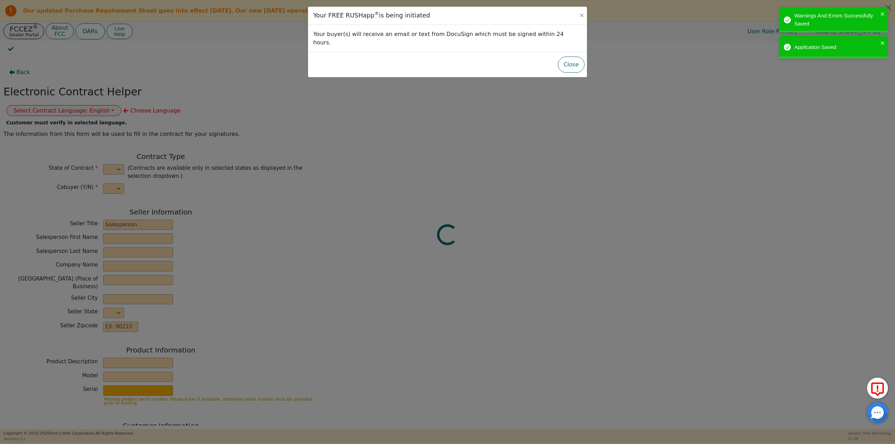
type input "0"
type input "638018096766"
type input "3598.95"
type input "400.00"
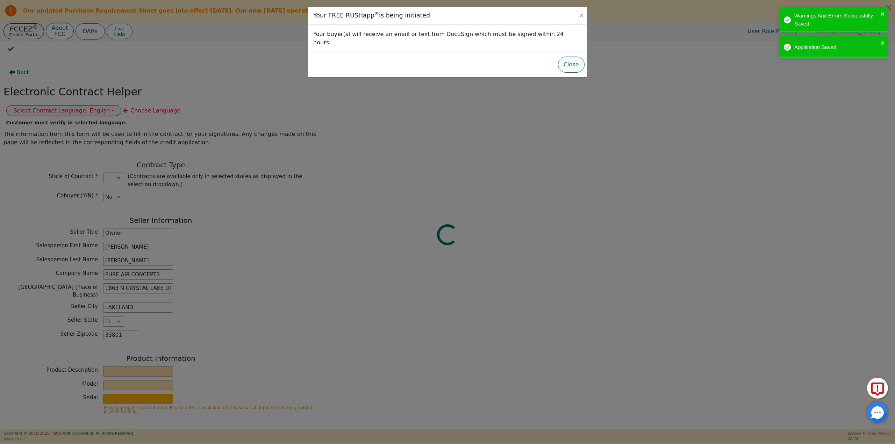
type input "3198.95"
select select "FL"
click at [569, 57] on button "Close" at bounding box center [571, 65] width 27 height 16
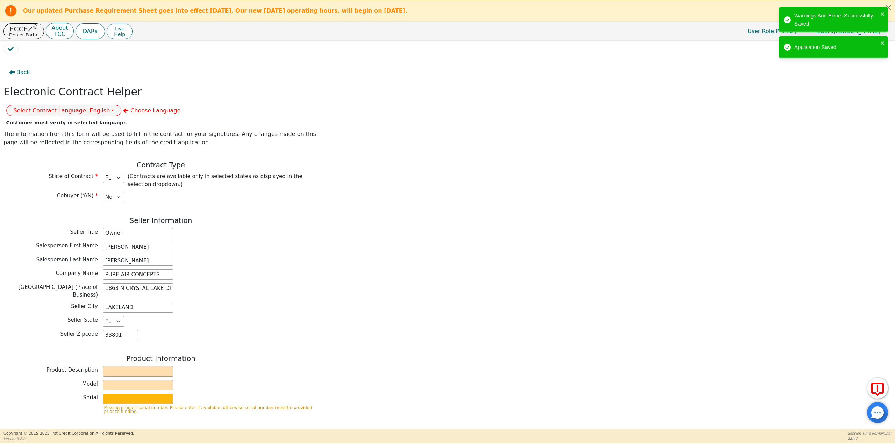
scroll to position [140, 0]
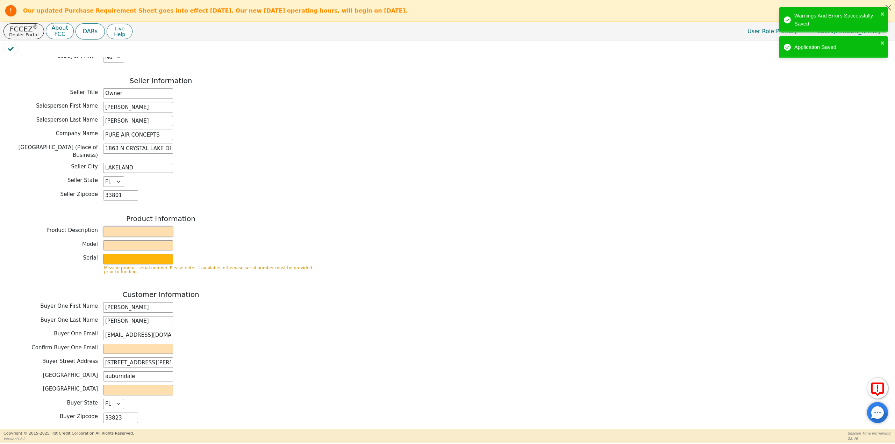
click at [126, 227] on input "text" at bounding box center [138, 232] width 70 height 10
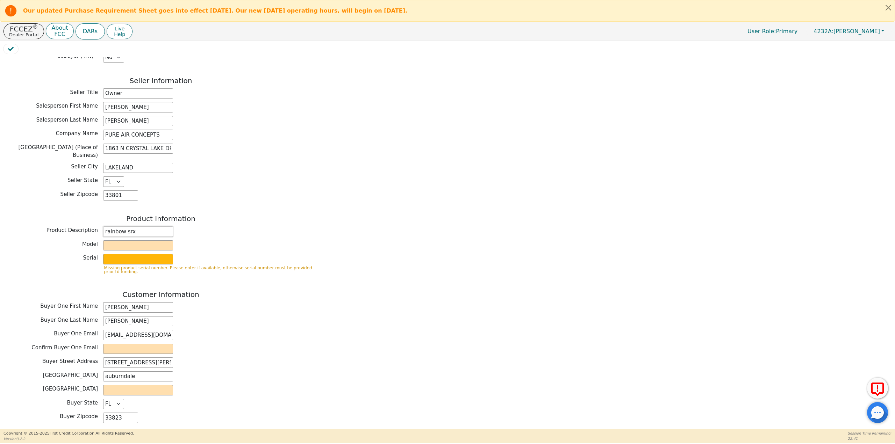
type input "rainbow srx"
click at [127, 219] on div "Product Information Product Description rainbow srx Model Serial Missing produc…" at bounding box center [160, 247] width 315 height 65
click at [123, 241] on input "text" at bounding box center [138, 246] width 70 height 10
type input "srx"
click at [120, 254] on input "text" at bounding box center [138, 259] width 70 height 10
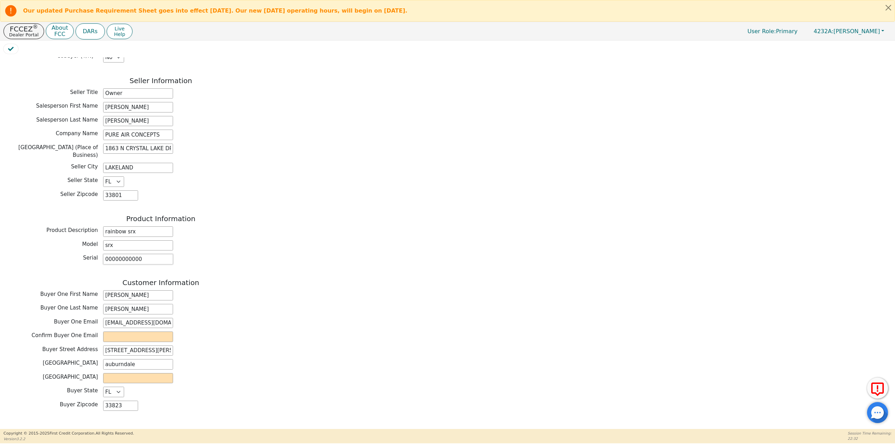
type input "00000000000"
drag, startPoint x: 163, startPoint y: 302, endPoint x: 101, endPoint y: 301, distance: 61.9
click at [101, 318] on div "Buyer One Email [EMAIL_ADDRESS][DOMAIN_NAME]" at bounding box center [160, 323] width 315 height 10
click at [133, 332] on input "email" at bounding box center [138, 337] width 70 height 10
paste input "[EMAIL_ADDRESS][DOMAIN_NAME]"
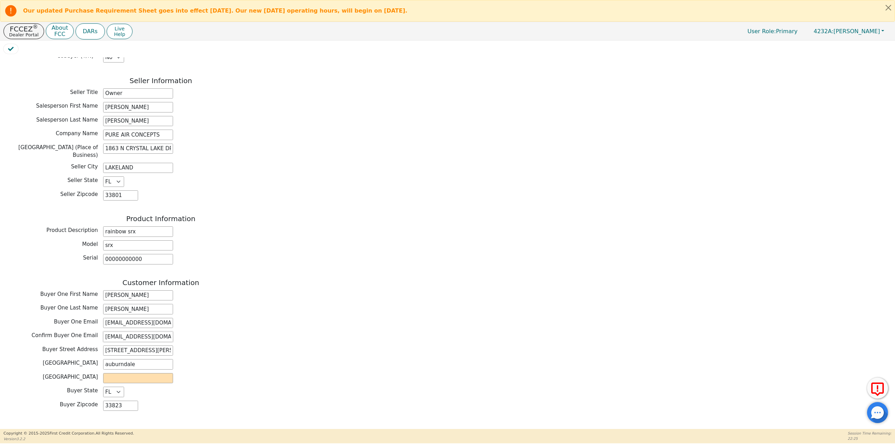
type input "[EMAIL_ADDRESS][DOMAIN_NAME]"
click at [145, 373] on input "text" at bounding box center [138, 378] width 70 height 10
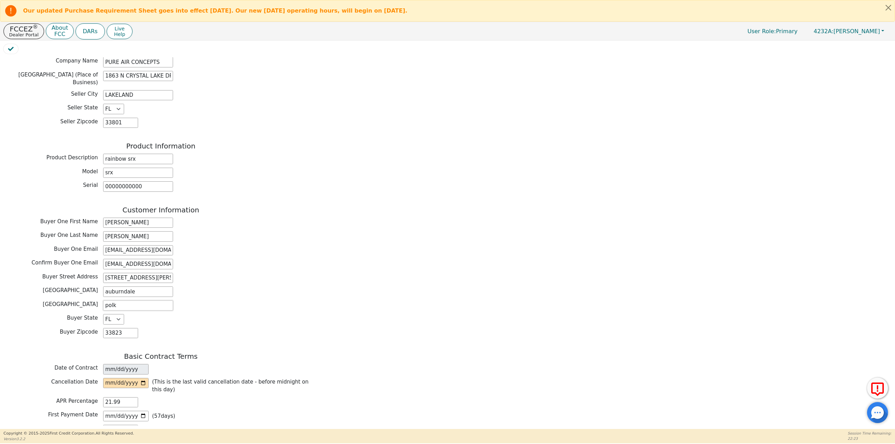
scroll to position [350, 0]
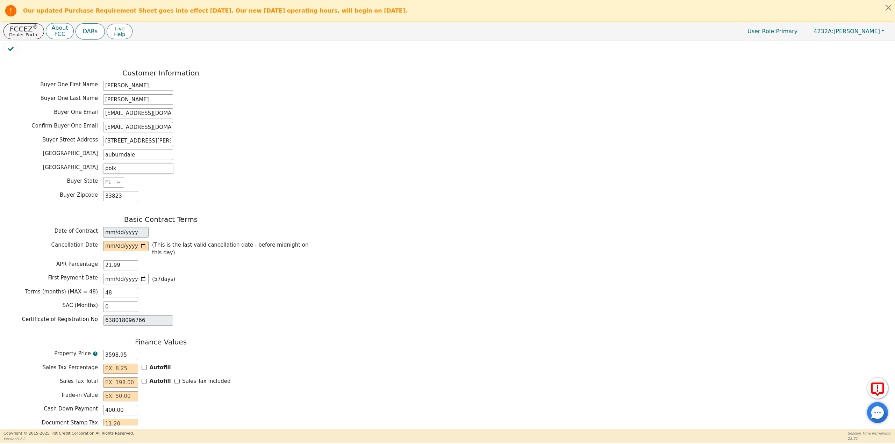
type input "polk"
click at [142, 241] on input "date" at bounding box center [125, 246] width 45 height 10
type input "[DATE]"
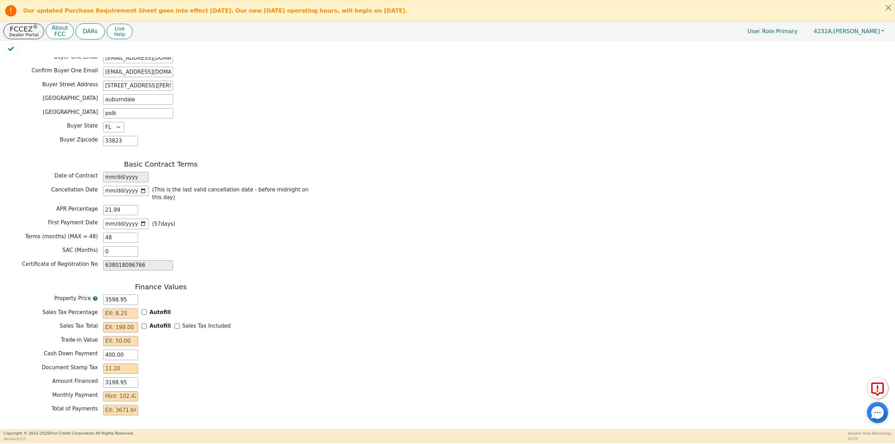
click at [128, 309] on input "text" at bounding box center [120, 314] width 35 height 10
type input "7.00"
click at [280, 309] on div "Sales Tax Percentage 7.00 Autofill" at bounding box center [160, 314] width 315 height 10
click at [122, 322] on input "text" at bounding box center [120, 327] width 35 height 10
click at [144, 324] on input "Autofill" at bounding box center [144, 326] width 5 height 5
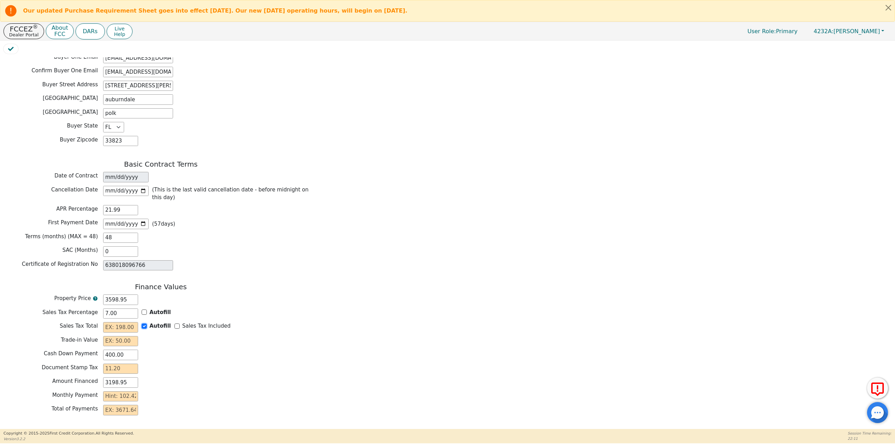
checkbox input "true"
type input "251.93"
type input "3450.88"
click at [119, 336] on input "text" at bounding box center [120, 341] width 35 height 10
type input "0.00"
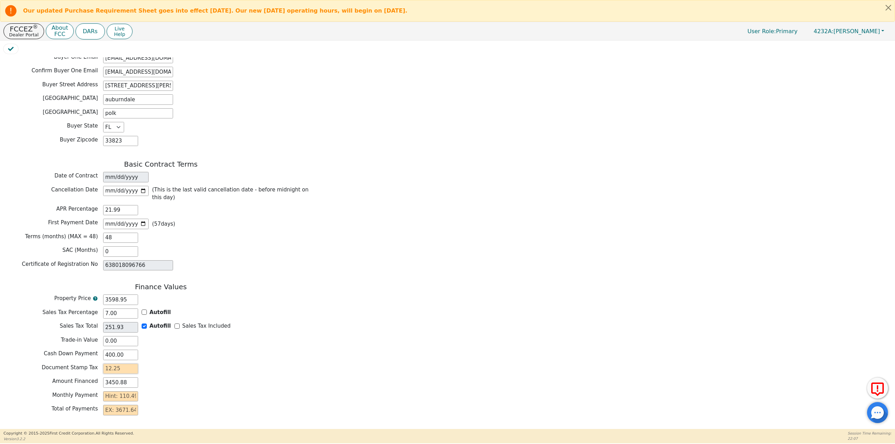
click at [115, 364] on input "text" at bounding box center [120, 369] width 35 height 10
type input "1"
type input "3451.88"
type input "12"
type input "3462.88"
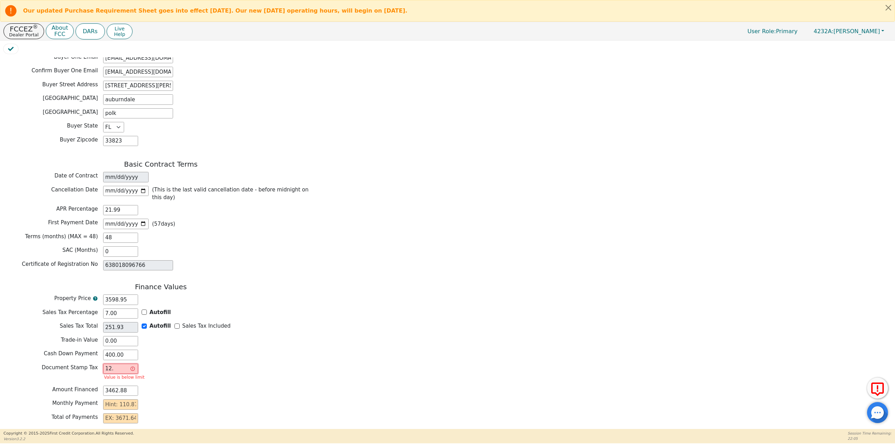
type input "12.2"
type input "3463.08"
type input "12.25"
type input "3463.13"
type input "12.25"
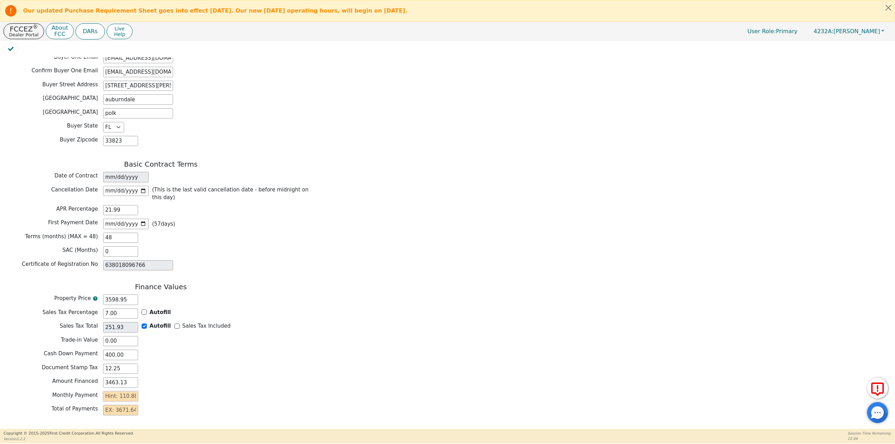
click at [122, 392] on input "text" at bounding box center [120, 397] width 35 height 10
type input "1"
type input "48.00"
type input "11"
type input "528.00"
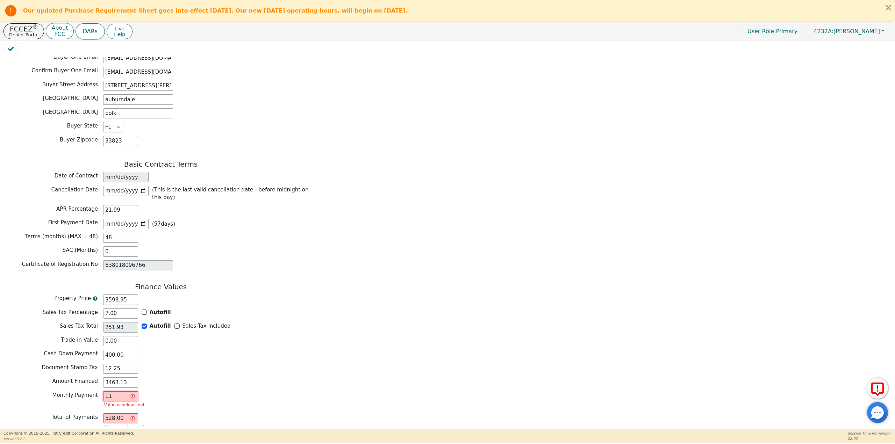
type input "110"
type input "5280.00"
type input "110.8"
type input "5318.40"
type input "110.88"
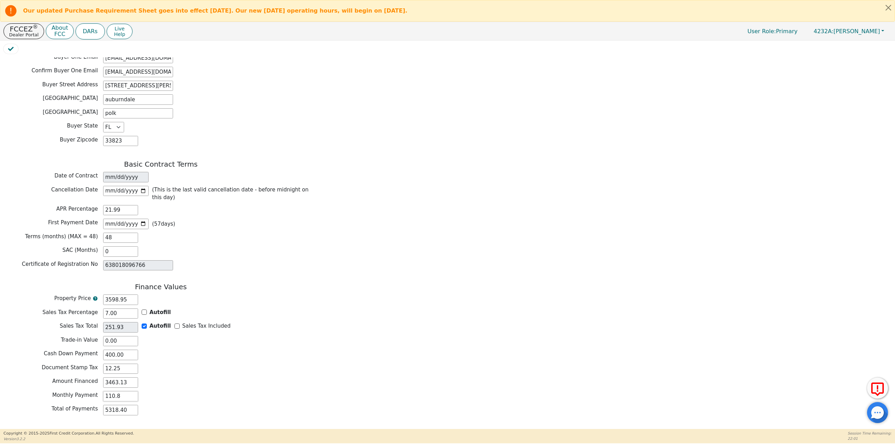
type input "5322.24"
type input "110.88"
click at [102, 430] on button "Submit for Approval" at bounding box center [95, 438] width 67 height 16
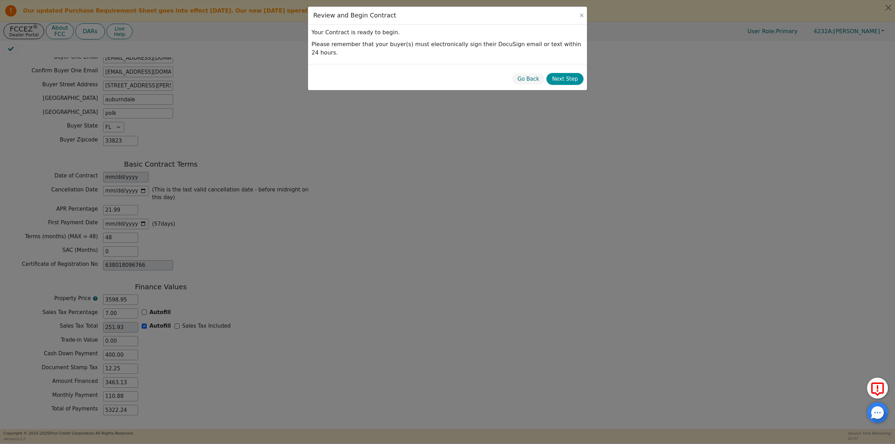
click at [568, 73] on button "Next Step" at bounding box center [565, 79] width 37 height 12
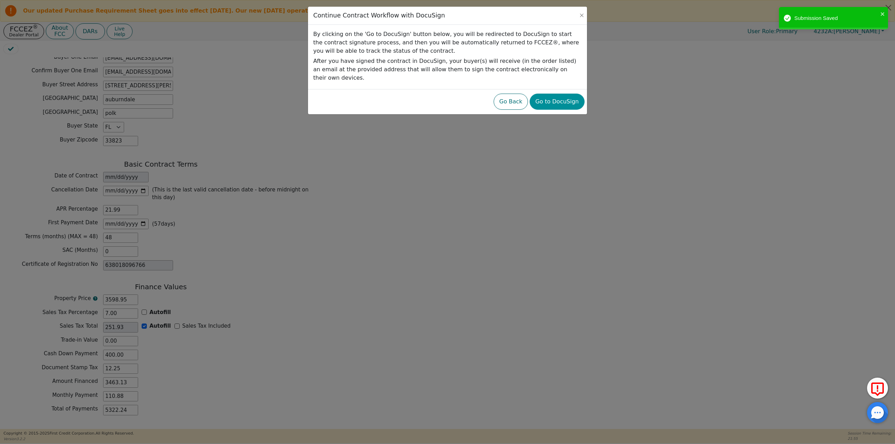
click at [560, 94] on button "Go to DocuSign" at bounding box center [557, 102] width 55 height 16
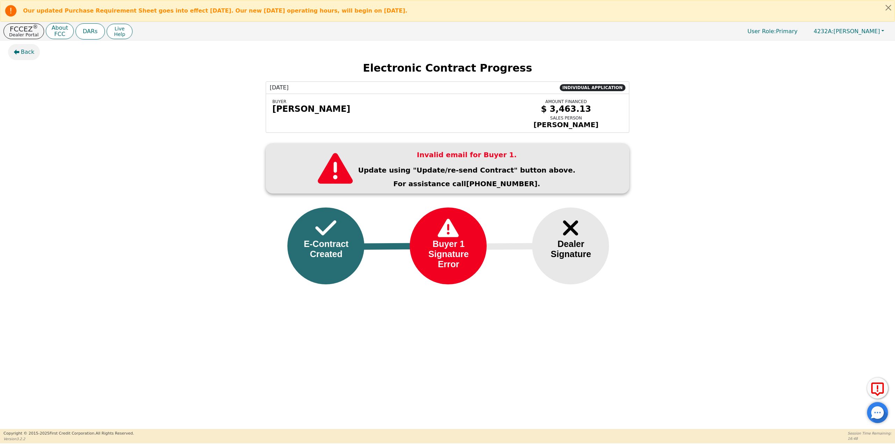
click at [22, 51] on span "Back" at bounding box center [28, 52] width 14 height 8
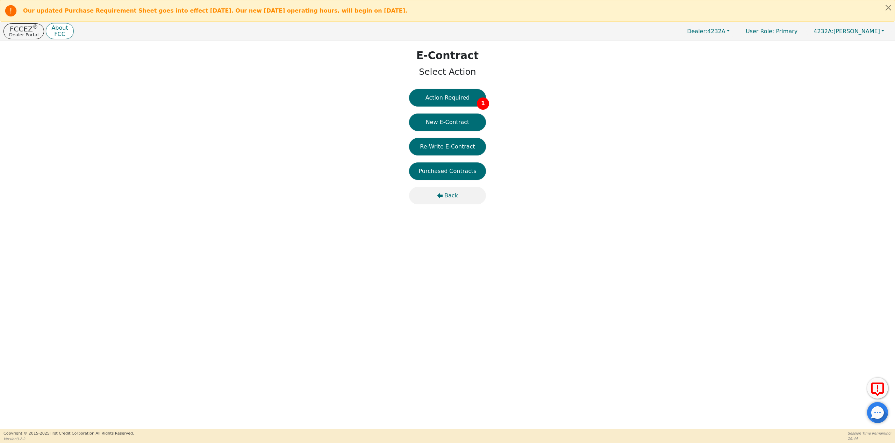
click at [448, 197] on span "Back" at bounding box center [451, 196] width 14 height 8
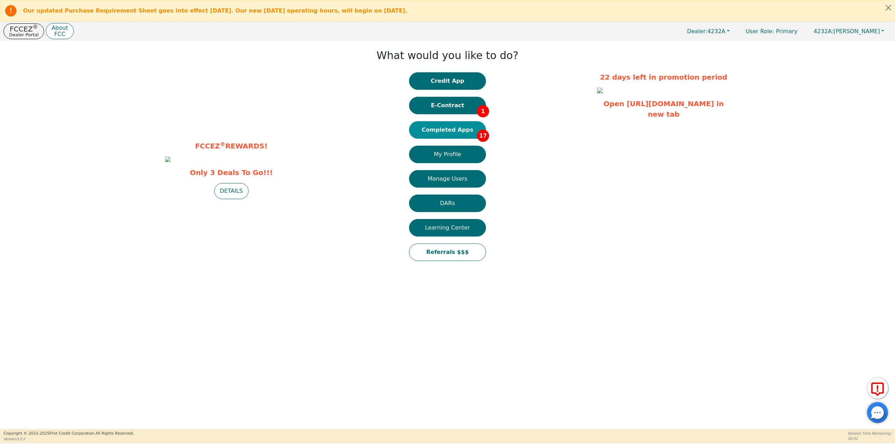
click at [454, 131] on button "Completed Apps 17" at bounding box center [447, 129] width 77 height 17
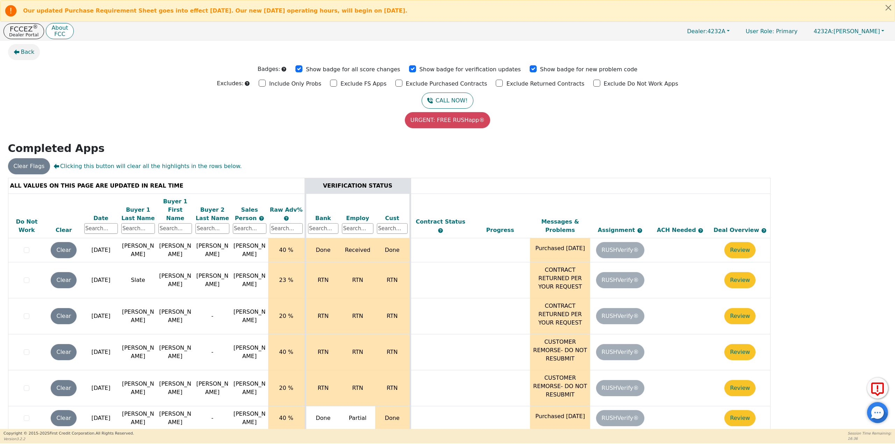
click at [23, 49] on span "Back" at bounding box center [28, 52] width 14 height 8
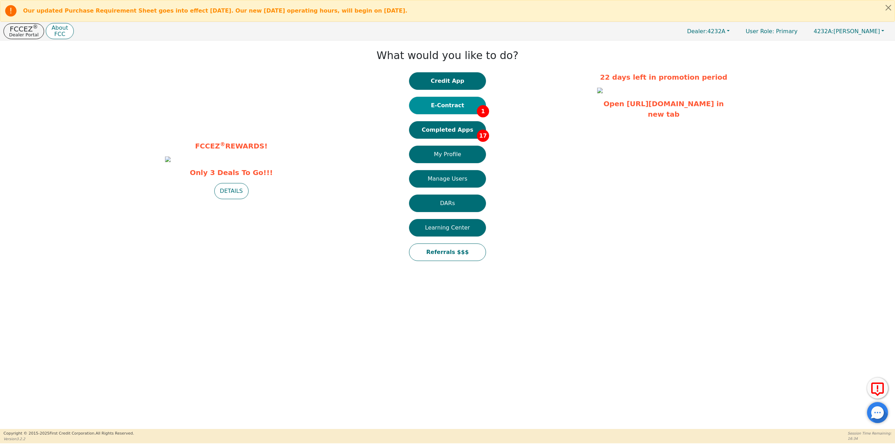
click at [450, 109] on button "E-Contract 1" at bounding box center [447, 105] width 77 height 17
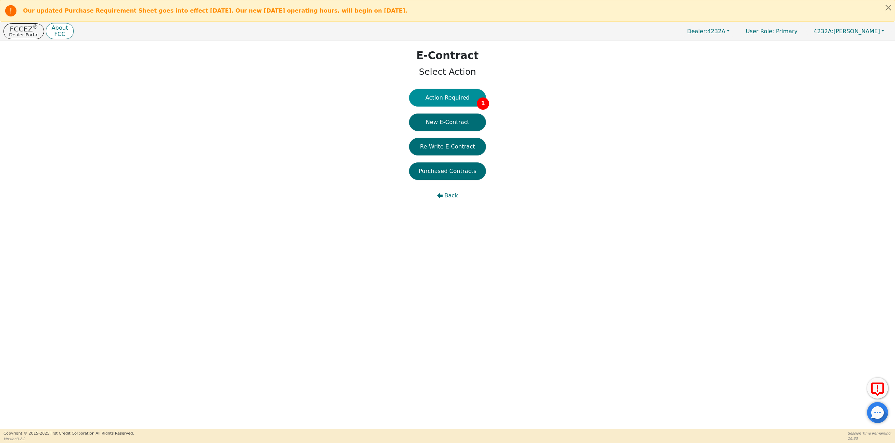
click at [453, 100] on button "Action Required 1" at bounding box center [447, 97] width 77 height 17
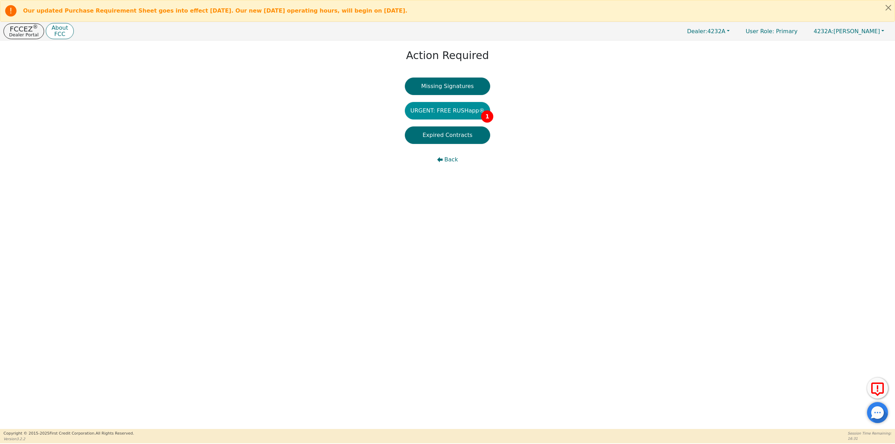
click at [451, 110] on button "URGENT: FREE RUSHapp® 1" at bounding box center [448, 110] width 86 height 17
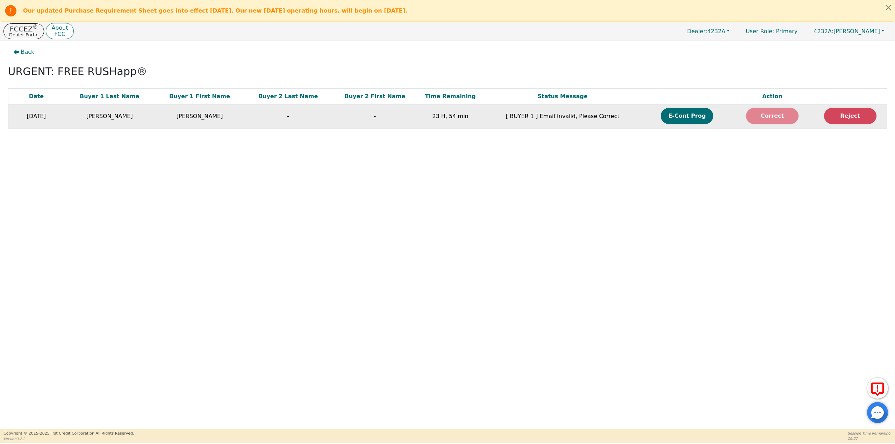
click at [774, 118] on button "Correct" at bounding box center [772, 116] width 52 height 16
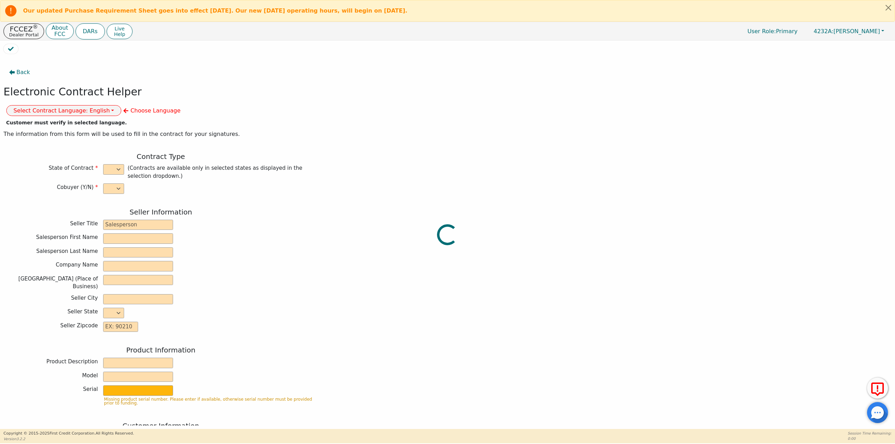
select select "n"
type input "Owner"
type input "[PERSON_NAME]"
type input "PURE AIR CONCEPTS"
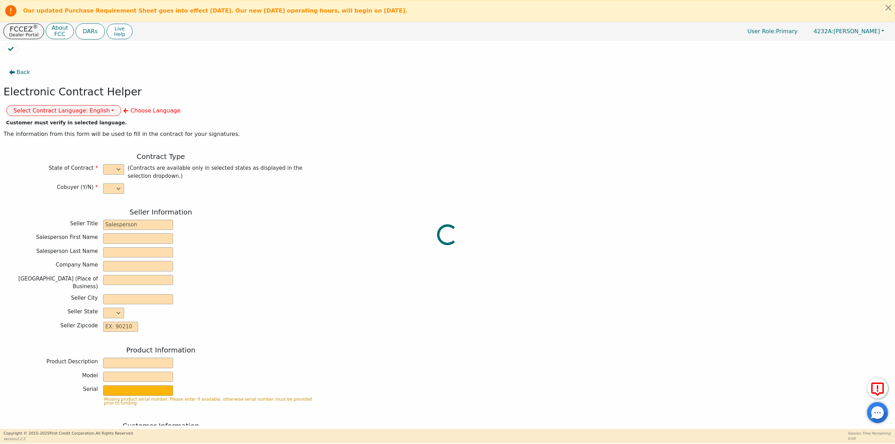
type input "1863 N CRYSTAL LAKE DR"
type input "LAKELAND"
select select "FL"
type input "33801"
type input "rainbow srx"
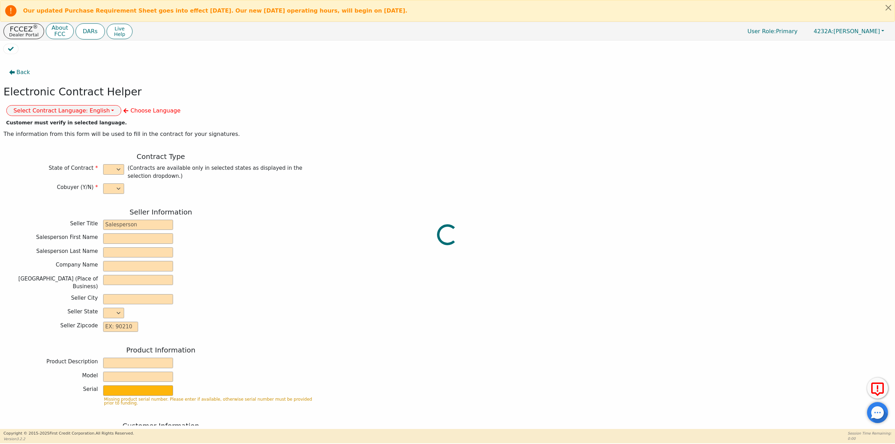
type input "srx"
type input "00000000000"
type input "[PERSON_NAME]"
type input "[EMAIL_ADDRESS][DOMAIN_NAME]"
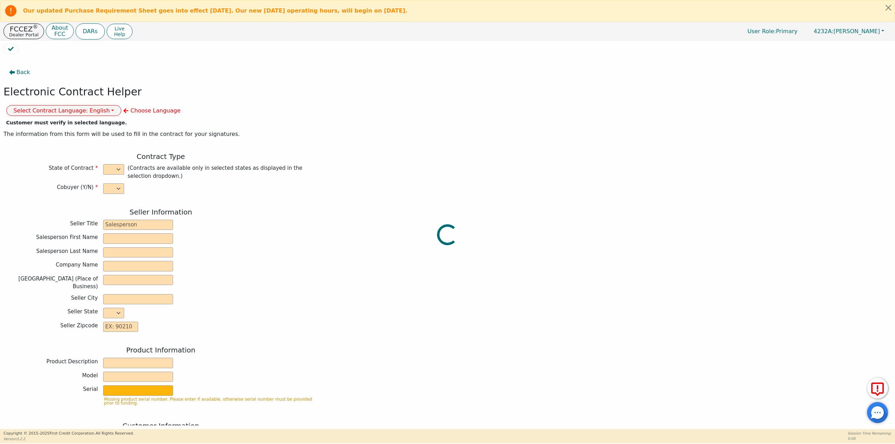
type input "[EMAIL_ADDRESS][DOMAIN_NAME]"
type input "[STREET_ADDRESS][PERSON_NAME]"
type input "auburndale"
type input "polk"
select select "FL"
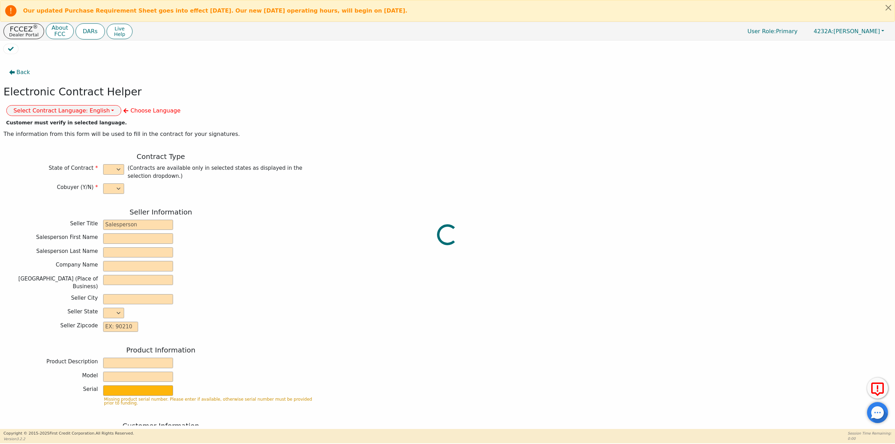
type input "33823"
type input "[DATE]"
type input "21.99"
type input "[DATE]"
type input "48"
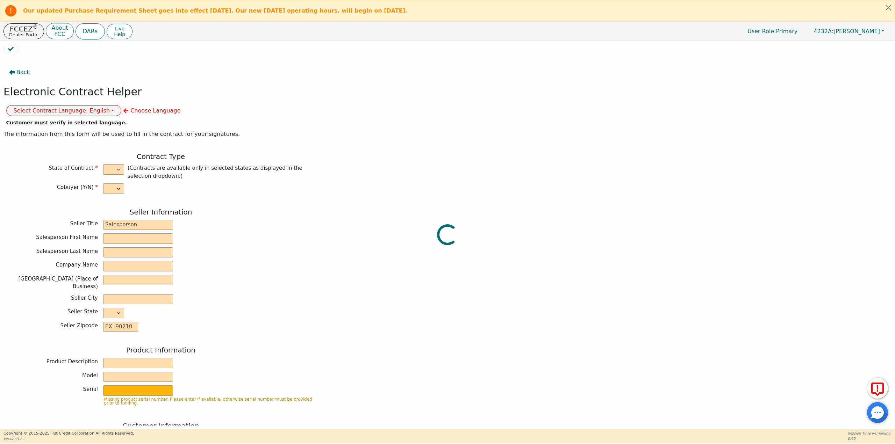
type input "0"
type input "638018096766"
type input "3598.95"
type input "7.00"
type input "251.93"
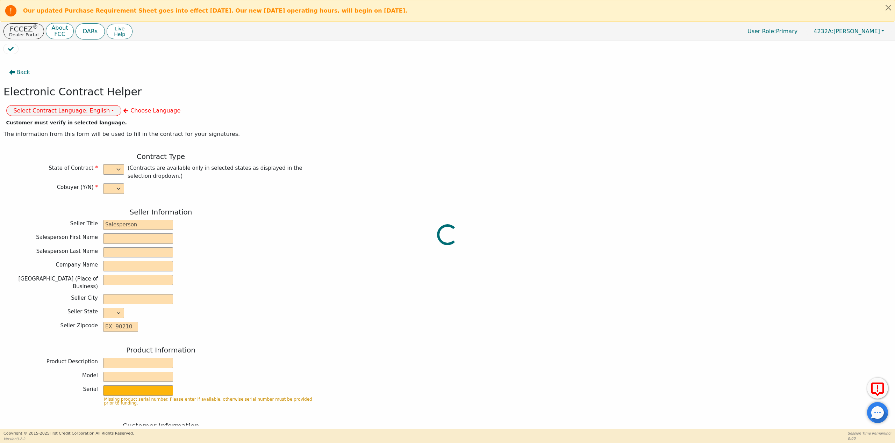
checkbox input "true"
type input "0.00"
type input "400.00"
type input "12.25"
type input "3463.13"
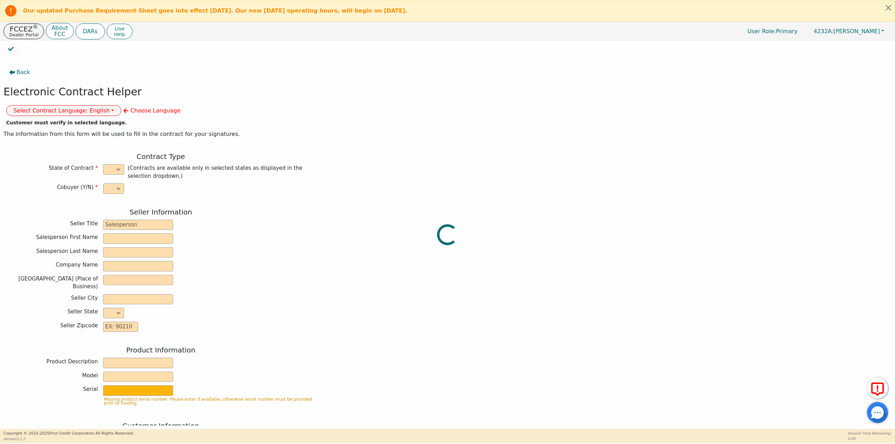
type input "5322.24"
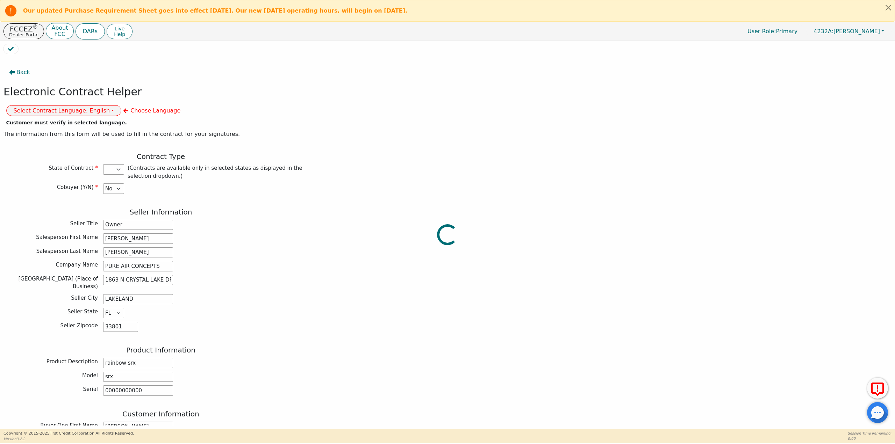
select select "FL"
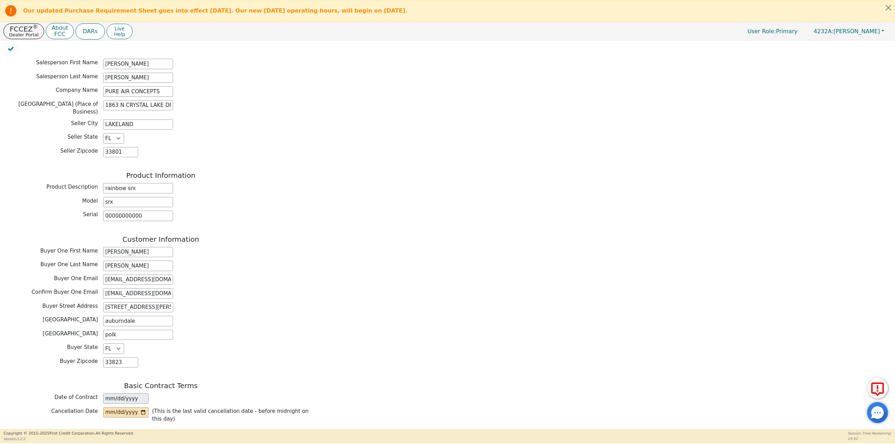
scroll to position [210, 0]
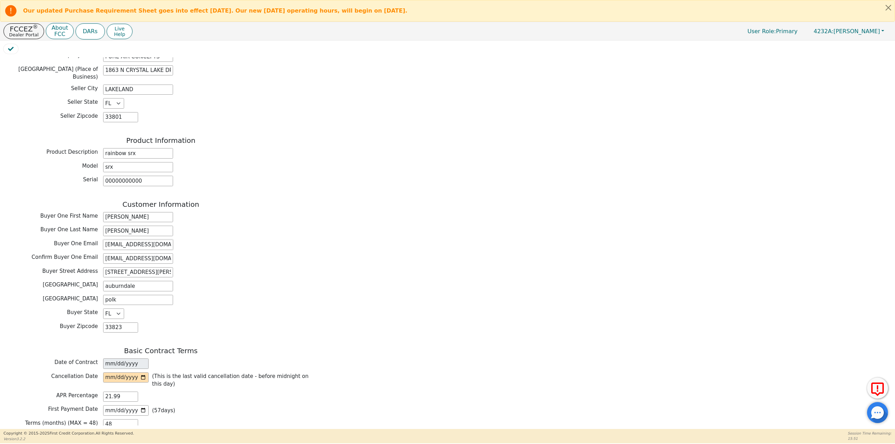
click at [168, 240] on input "[EMAIL_ADDRESS][DOMAIN_NAME]" at bounding box center [138, 245] width 70 height 10
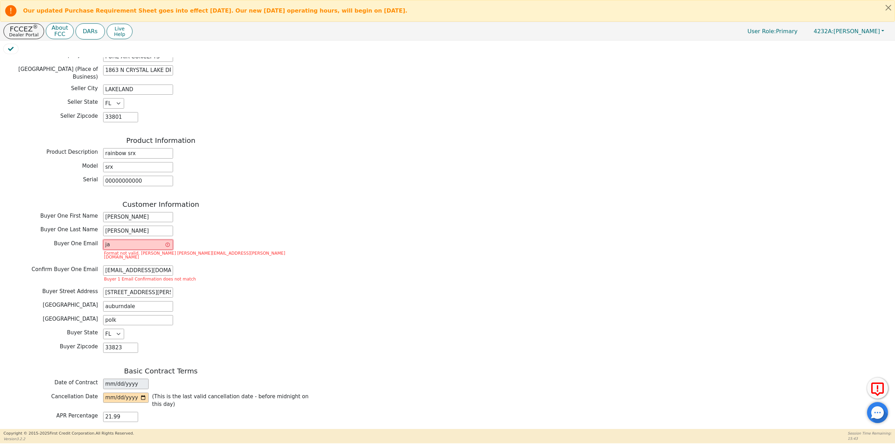
type input "j"
click at [111, 240] on input "jalisadixon21@" at bounding box center [138, 245] width 70 height 10
click at [147, 240] on input "jalesadixon21@" at bounding box center [138, 245] width 70 height 10
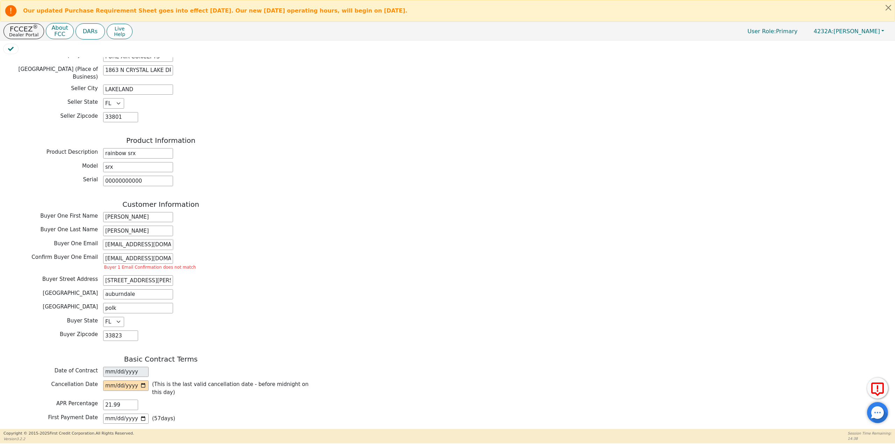
type input "jalesadixon21@gmail.com"
click at [111, 254] on input "[EMAIL_ADDRESS][DOMAIN_NAME]" at bounding box center [138, 259] width 70 height 10
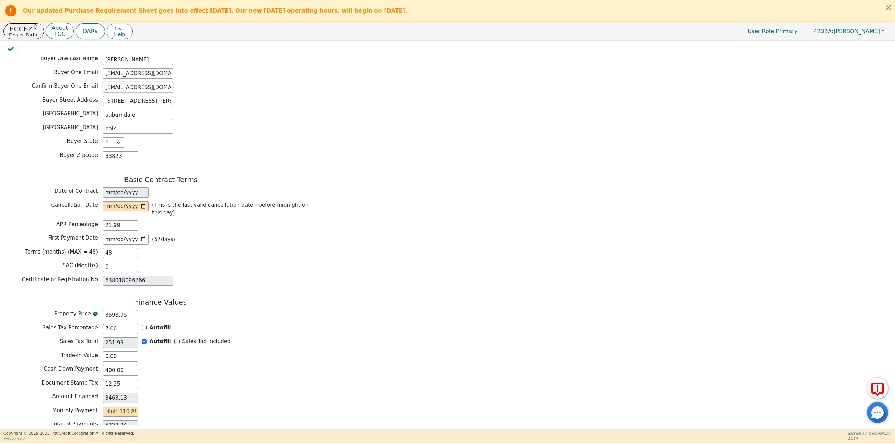
scroll to position [385, 0]
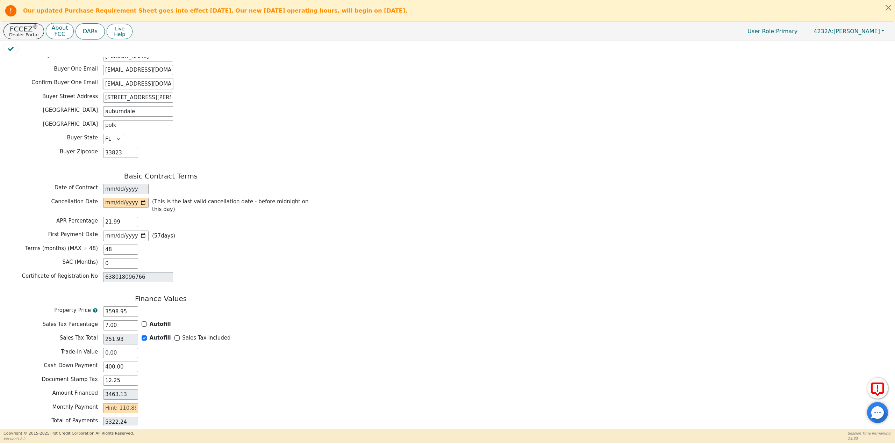
type input "jalesadixon21@gmail.com"
click at [142, 198] on input "date" at bounding box center [125, 203] width 45 height 10
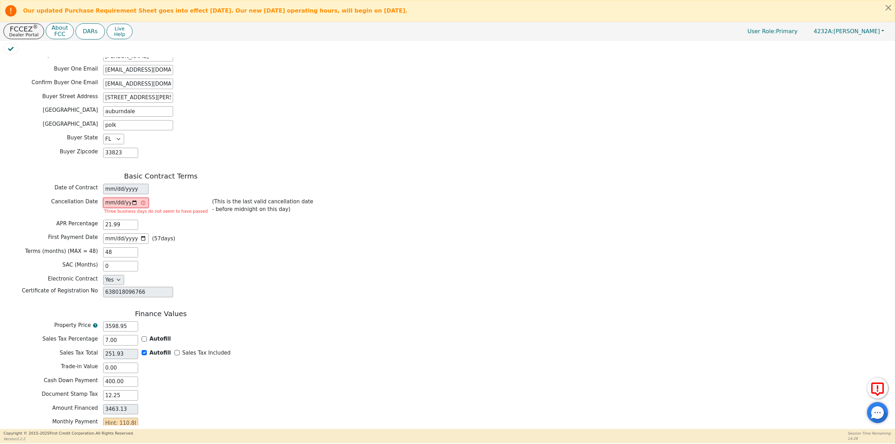
click at [135, 198] on input "[DATE]" at bounding box center [125, 203] width 45 height 10
type input "[DATE]"
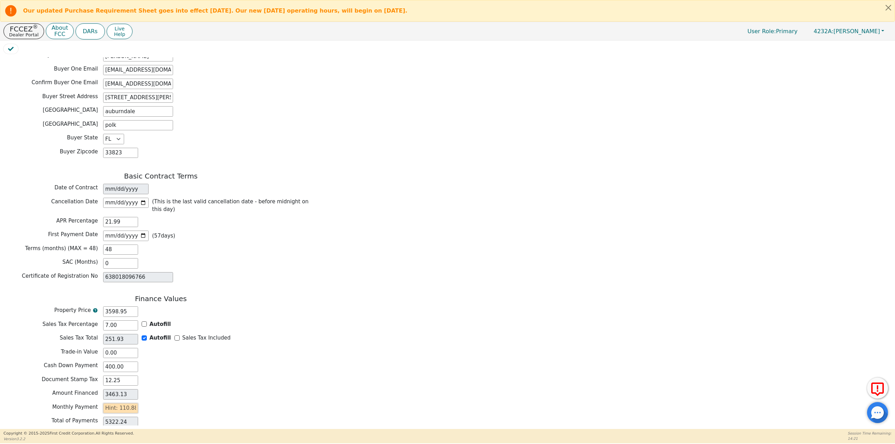
click at [127, 404] on input "text" at bounding box center [120, 409] width 35 height 10
type input "1"
type input "48.00"
type input "11"
type input "528.00"
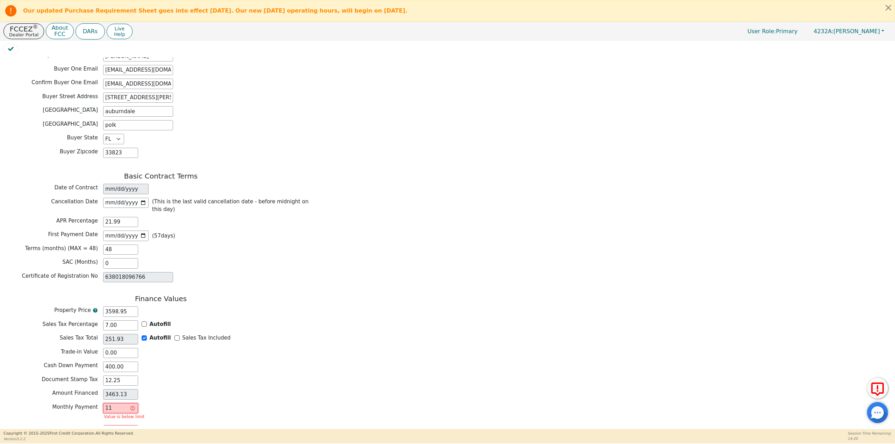
type input "110"
type input "5280.00"
type input "110.8"
type input "5318.40"
type input "110.88"
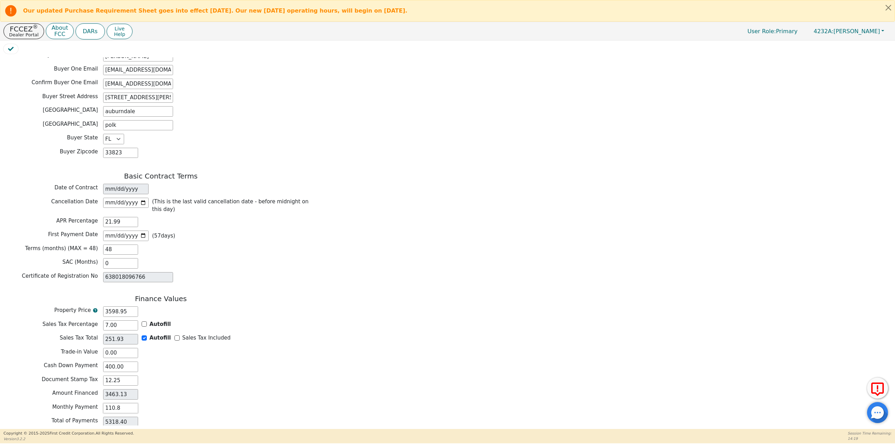
type input "5322.24"
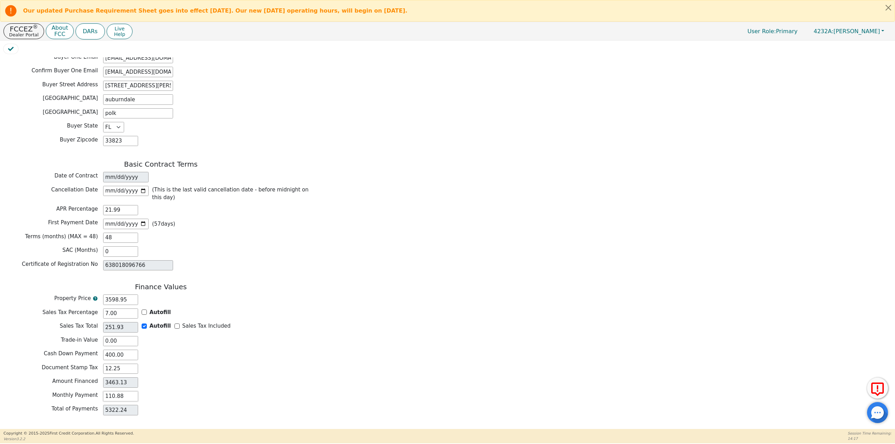
type input "110.88"
click at [35, 430] on button "Review & Begin Contract" at bounding box center [43, 438] width 81 height 16
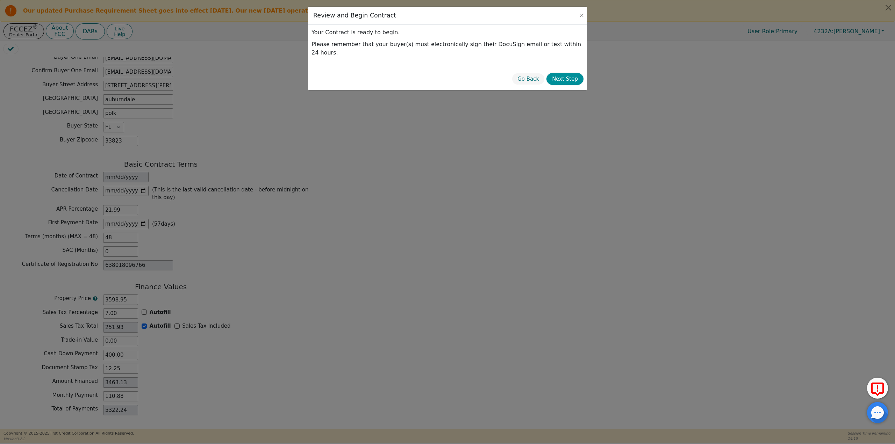
click at [569, 73] on button "Next Step" at bounding box center [565, 79] width 37 height 12
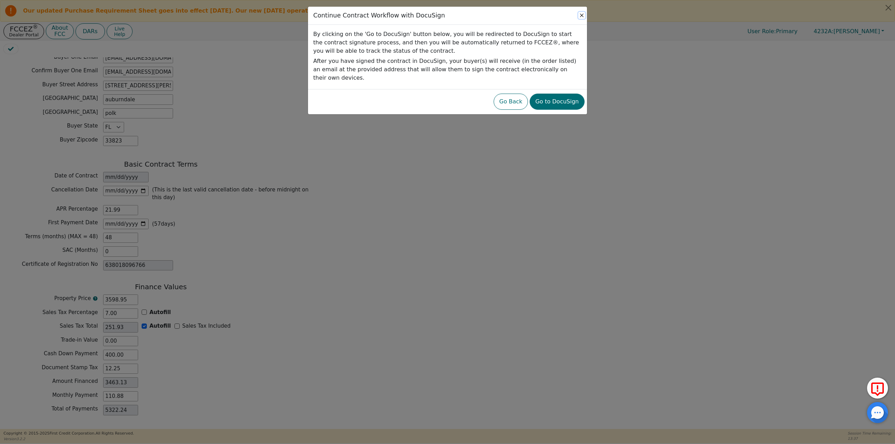
click at [580, 15] on button "Close" at bounding box center [581, 15] width 7 height 7
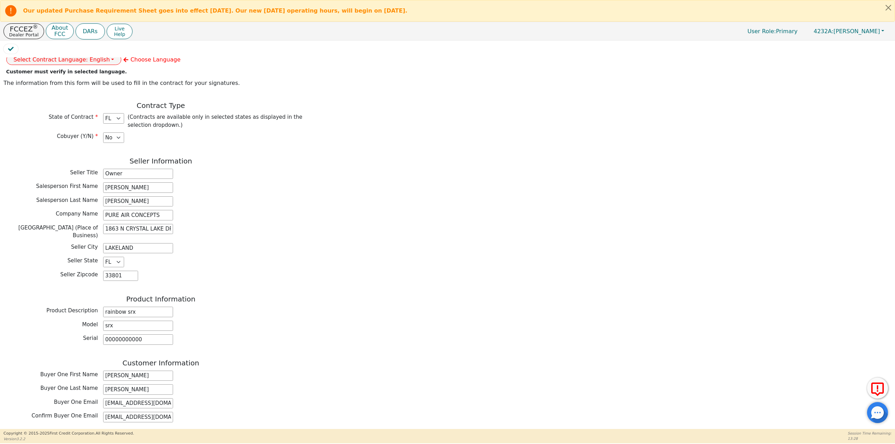
scroll to position [47, 0]
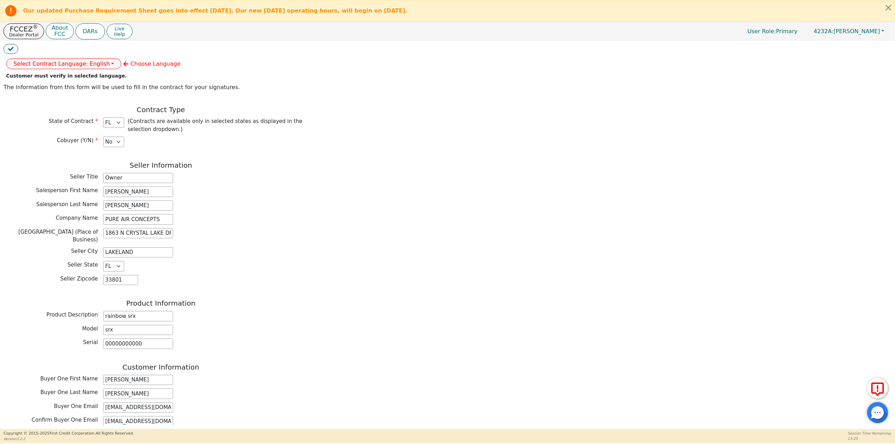
click at [13, 47] on icon "button" at bounding box center [11, 49] width 6 height 6
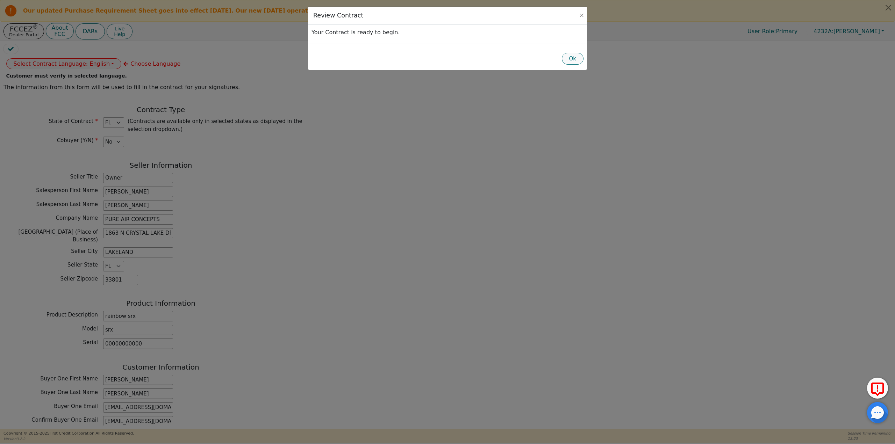
click at [564, 58] on button "Ok" at bounding box center [573, 59] width 22 height 12
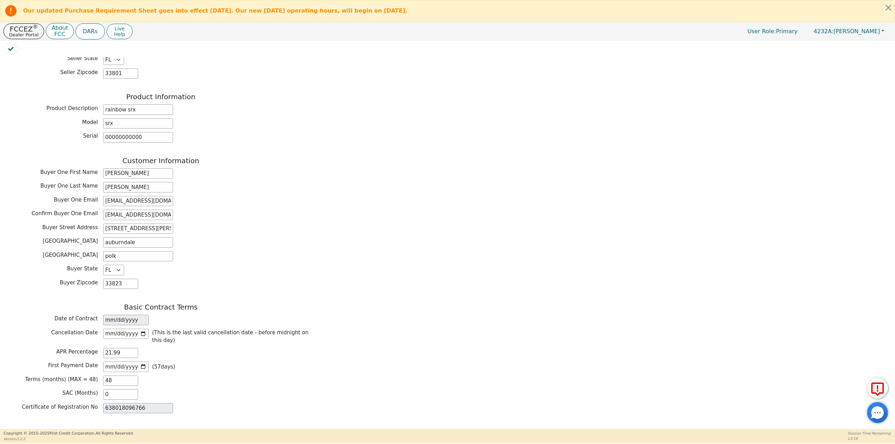
scroll to position [187, 0]
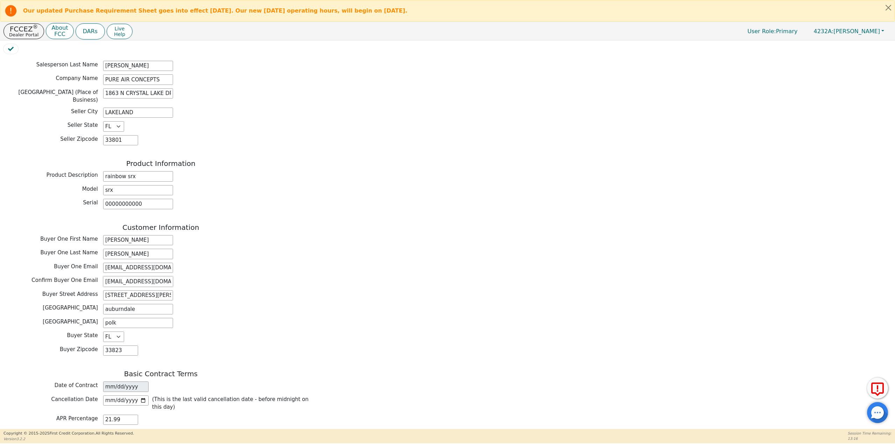
click at [166, 277] on input "jalesadixon21@gmail.com" at bounding box center [138, 282] width 70 height 10
click at [195, 256] on div "Customer Information Buyer One First Name jalisa Buyer One Last Name dixon Buye…" at bounding box center [160, 291] width 315 height 136
click at [166, 263] on input "jalesadixon21@gmail.com" at bounding box center [138, 268] width 70 height 10
click at [197, 277] on div "Confirm Buyer One Email jalesadixon21@gmail.com" at bounding box center [160, 282] width 315 height 10
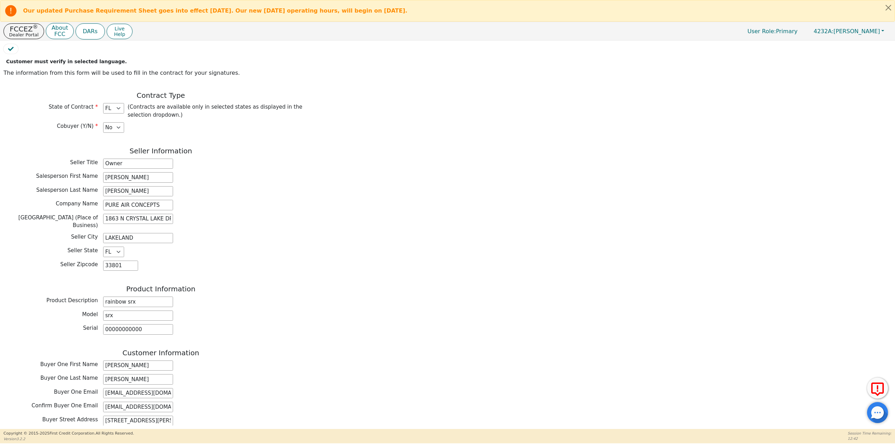
scroll to position [0, 0]
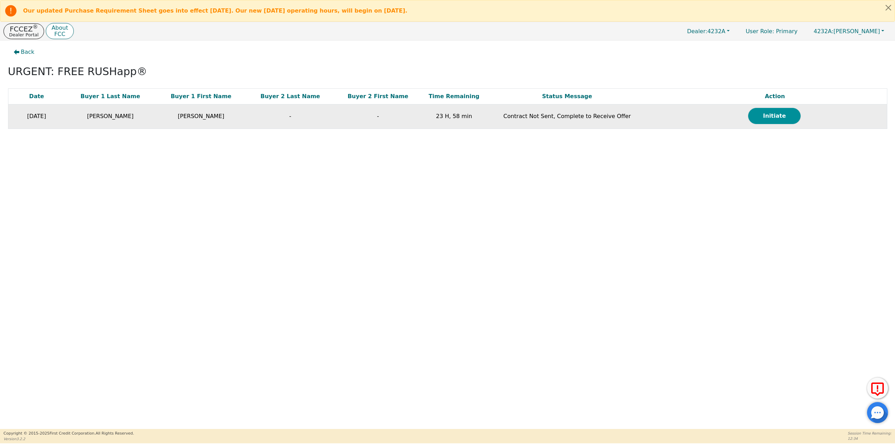
click at [761, 116] on button "Initiate" at bounding box center [774, 116] width 52 height 16
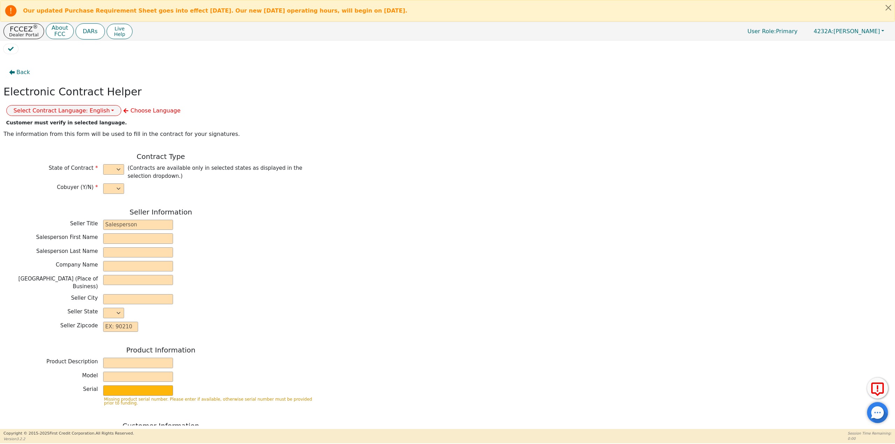
select select "n"
type input "Owner"
type input "[PERSON_NAME]"
type input "PURE AIR CONCEPTS"
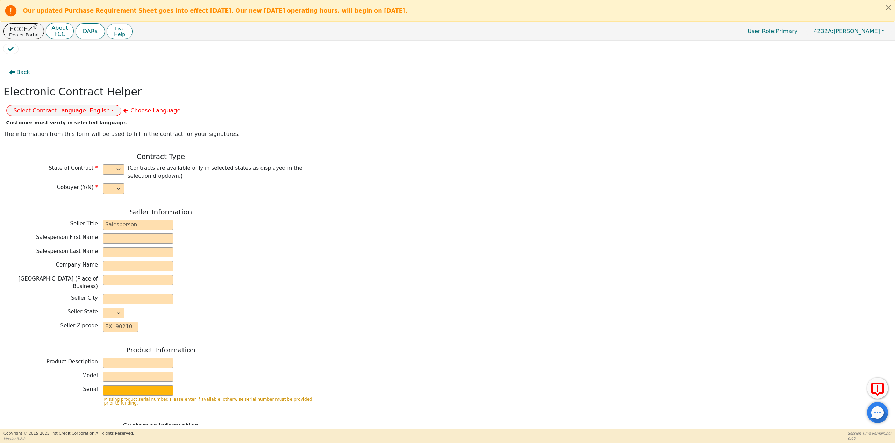
type input "1863 N CRYSTAL LAKE DR"
type input "LAKELAND"
select select "FL"
type input "33801"
type input "[PERSON_NAME]"
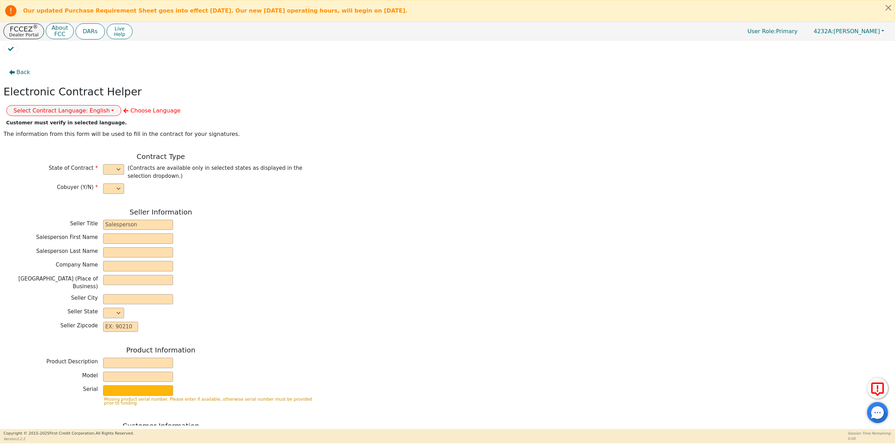
type input "[PERSON_NAME]"
type input "[EMAIL_ADDRESS][DOMAIN_NAME]"
type input "[STREET_ADDRESS][PERSON_NAME]"
type input "auburndale"
select select "FL"
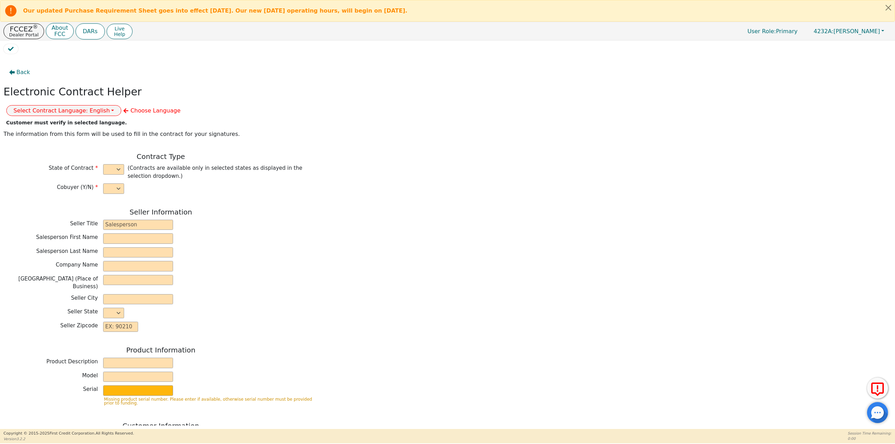
type input "33823"
type input "[DATE]"
type input "21.99"
type input "[DATE]"
type input "48"
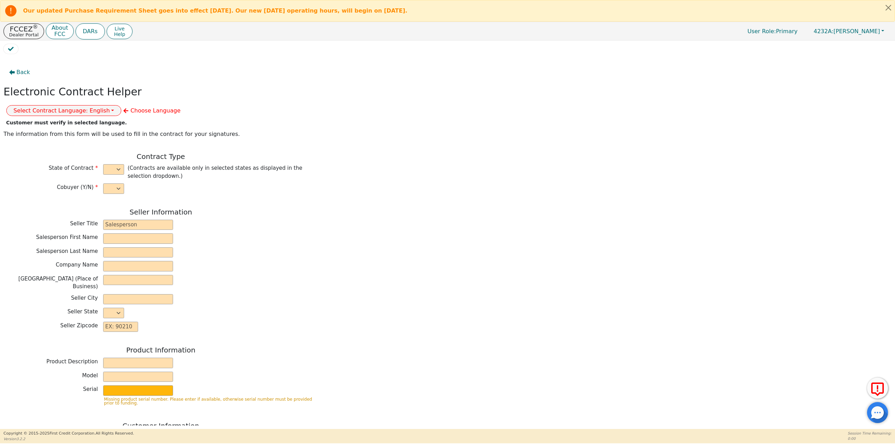
type input "0"
type input "638018096766"
type input "3598.95"
type input "400.00"
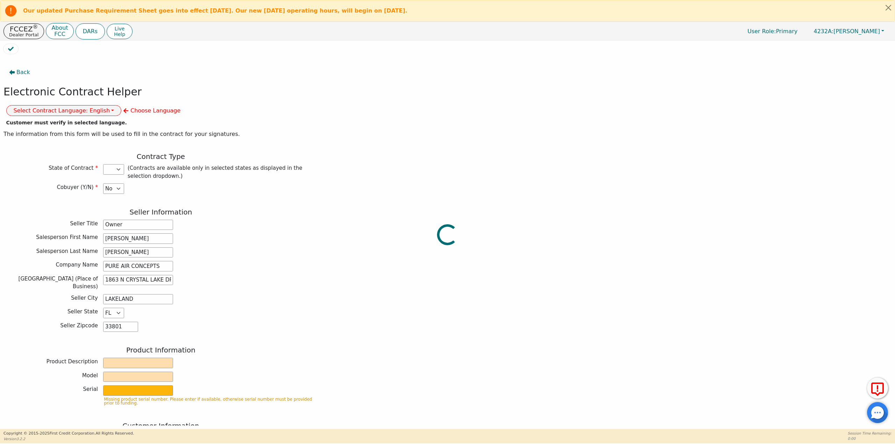
type input "3198.95"
select select "FL"
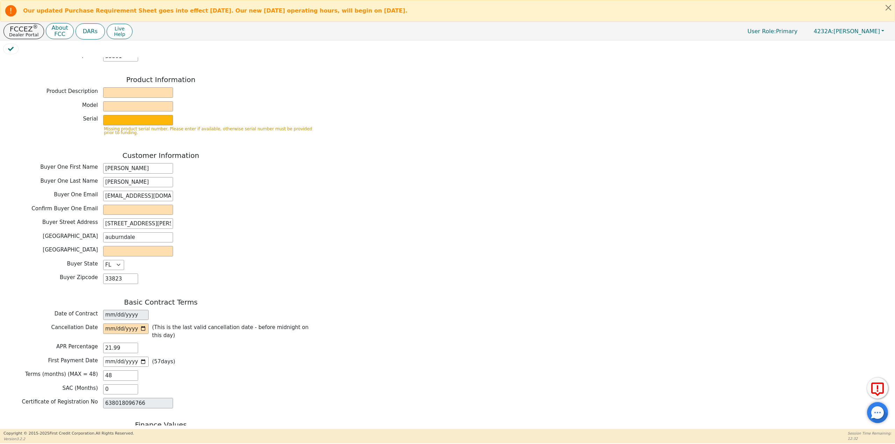
scroll to position [280, 0]
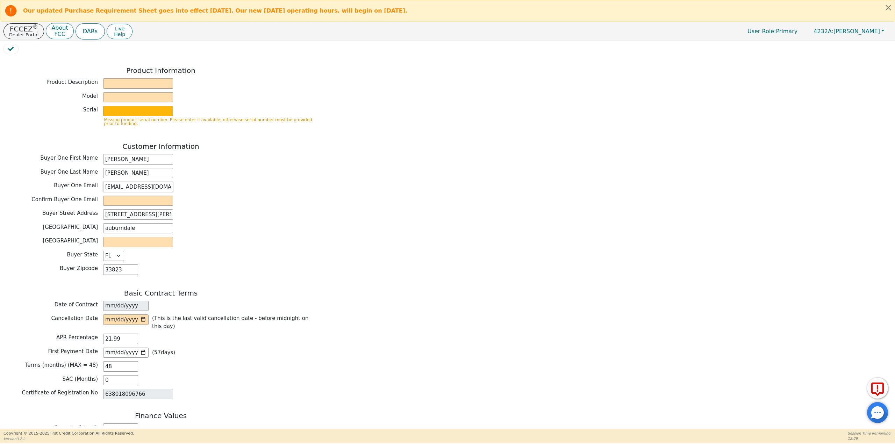
click at [112, 182] on input "[EMAIL_ADDRESS][DOMAIN_NAME]" at bounding box center [138, 187] width 70 height 10
drag, startPoint x: 167, startPoint y: 169, endPoint x: 91, endPoint y: 171, distance: 76.3
click at [91, 182] on div "Buyer One Email jalesadixon21@gmail.com" at bounding box center [160, 187] width 315 height 10
type input "jalesadixon21@gmail.com"
click at [133, 196] on input "email" at bounding box center [138, 201] width 70 height 10
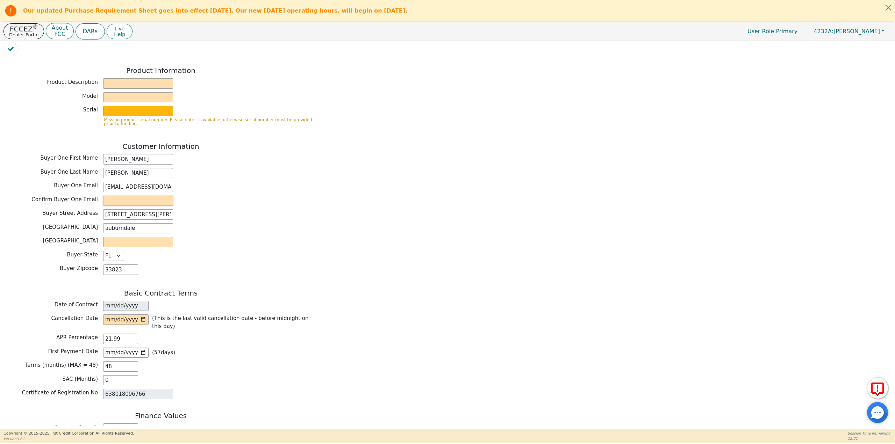
paste input "jalesadixon21@gmail.com"
type input "jalesadixon21@gmail.com"
click at [135, 237] on input "text" at bounding box center [138, 242] width 70 height 10
type input "polk"
click at [143, 315] on input "date" at bounding box center [125, 320] width 45 height 10
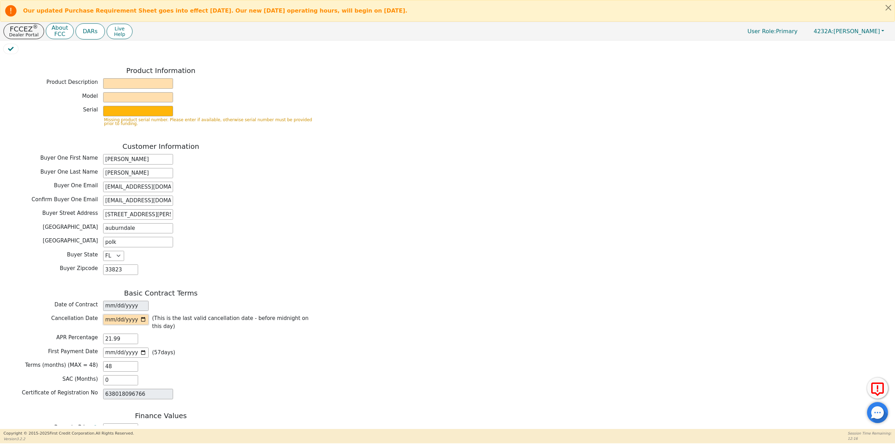
type input "[DATE]"
click at [137, 54] on div at bounding box center [447, 50] width 888 height 13
click at [121, 92] on input "text" at bounding box center [138, 97] width 70 height 10
click at [122, 78] on input "text" at bounding box center [138, 83] width 70 height 10
type input "rainbow"
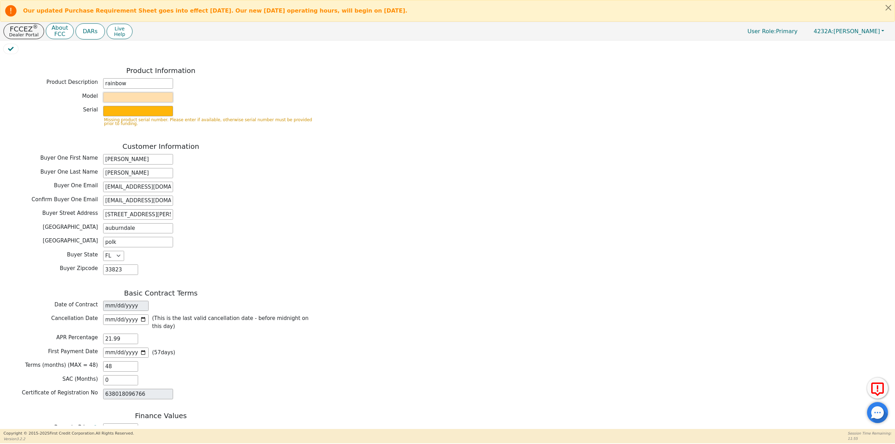
click at [121, 92] on input "text" at bounding box center [138, 97] width 70 height 10
type input "srx"
click at [123, 106] on input "text" at bounding box center [138, 111] width 70 height 10
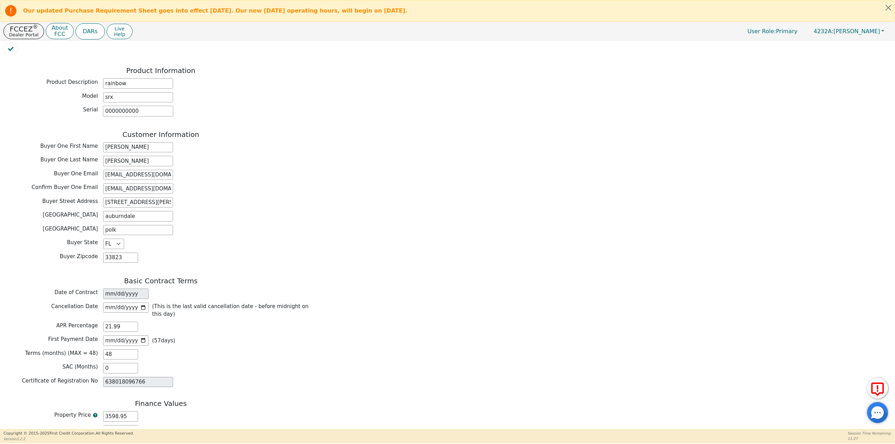
type input "0000000000"
click at [123, 426] on input "text" at bounding box center [120, 431] width 35 height 10
type input "7.00"
click at [294, 336] on div "First Payment Date 2025-11-05 ( 57 days)" at bounding box center [160, 341] width 315 height 10
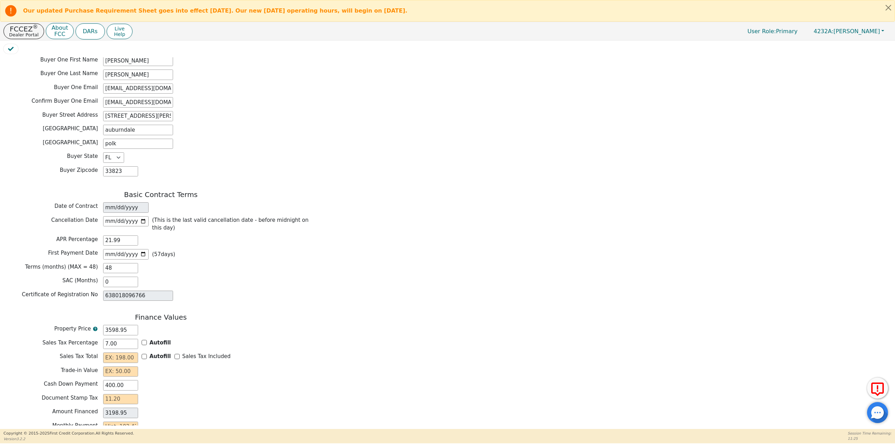
scroll to position [385, 0]
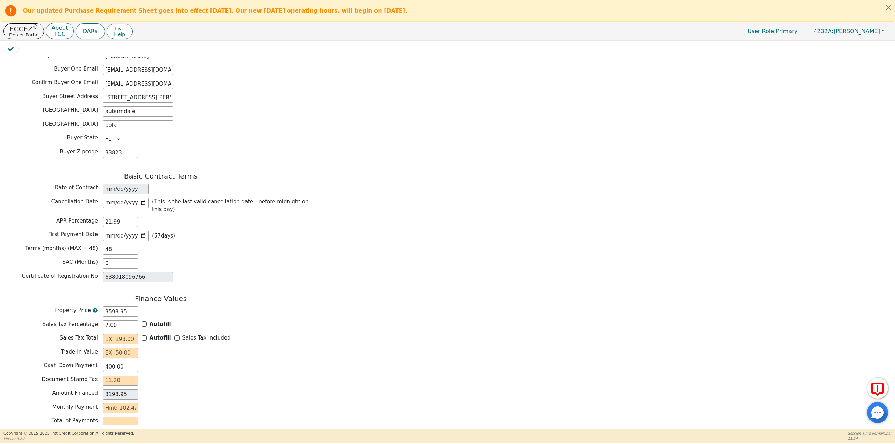
click at [131, 308] on div "Finance Values Property Price 3598.95 Sales Tax Percentage 7.00 Autofill Sales …" at bounding box center [160, 363] width 315 height 136
click at [128, 334] on input "text" at bounding box center [120, 339] width 35 height 10
click at [143, 336] on input "Autofill" at bounding box center [144, 338] width 5 height 5
checkbox input "true"
type input "251.93"
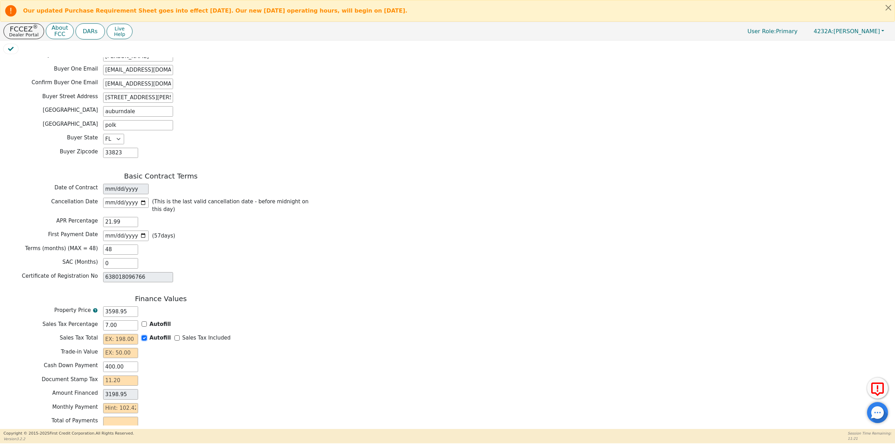
type input "3450.88"
click at [121, 348] on input "text" at bounding box center [120, 353] width 35 height 10
type input "0.00"
click at [123, 376] on input "text" at bounding box center [120, 381] width 35 height 10
type input "1"
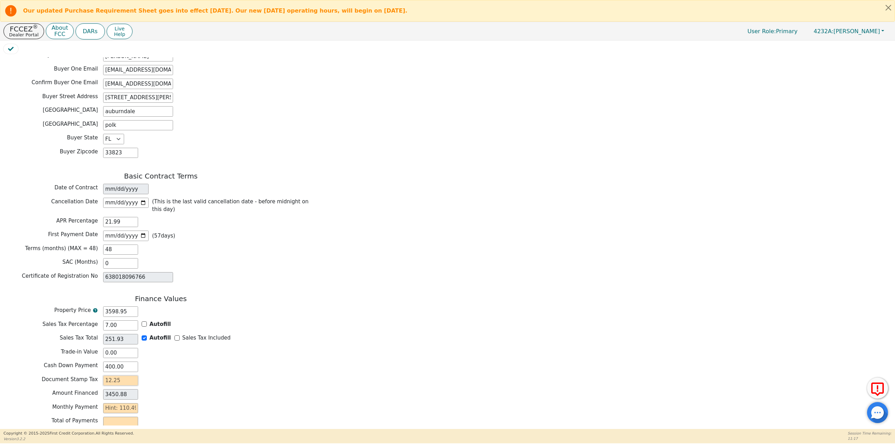
type input "3451.88"
type input "12"
type input "3462.88"
type input "12.2"
type input "3463.08"
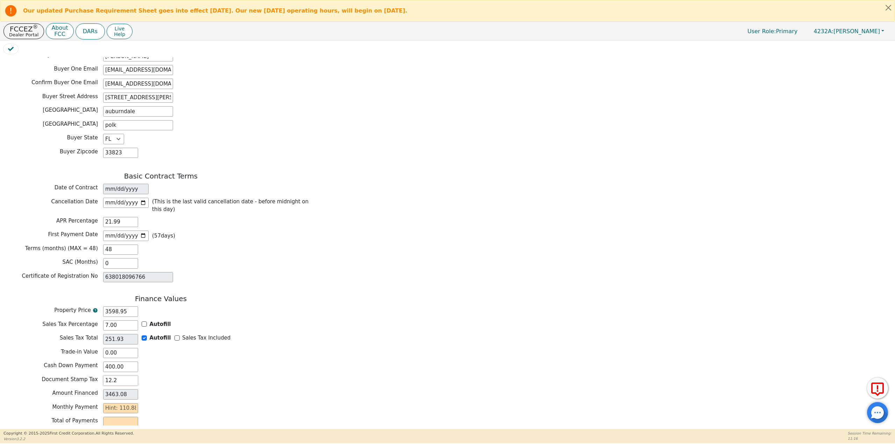
type input "12.25"
type input "3463.13"
type input "12.25"
click at [122, 404] on input "text" at bounding box center [120, 409] width 35 height 10
type input "1"
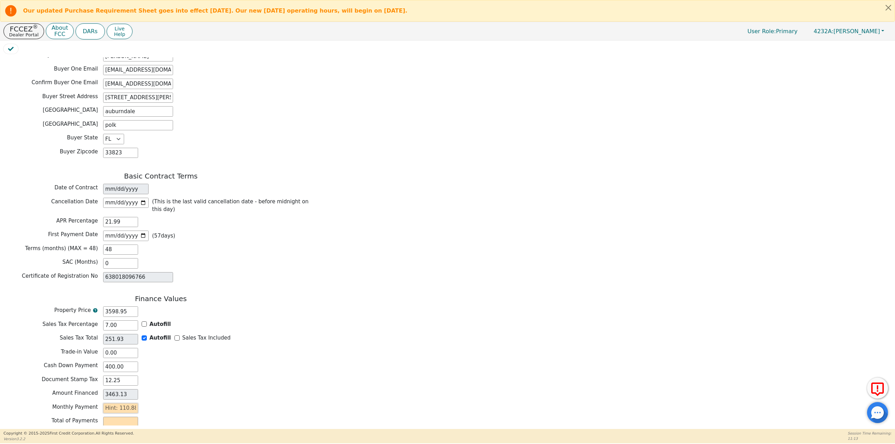
type input "48.00"
type input "11"
type input "528.00"
type input "110"
type input "5280.00"
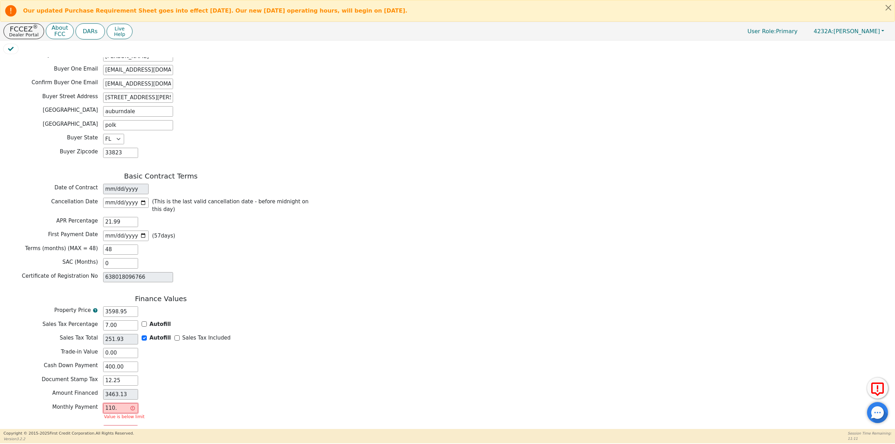
type input "110.8"
type input "5318.40"
type input "110.88"
type input "5322.24"
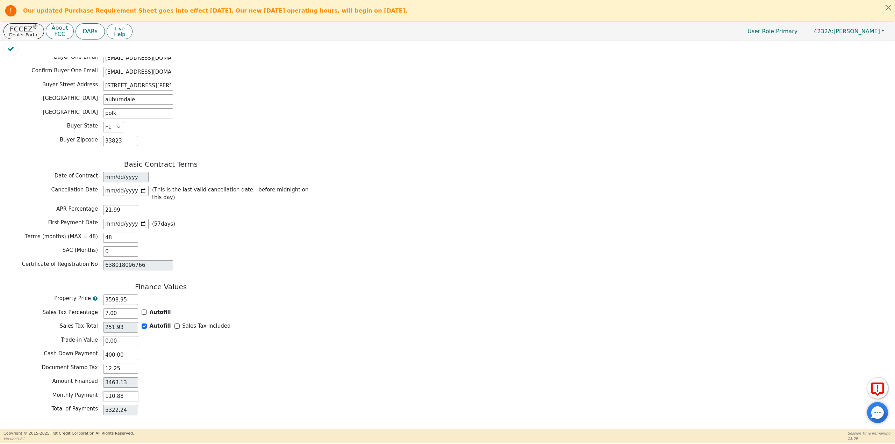
type input "110.88"
click at [32, 430] on button "Review & Begin Contract" at bounding box center [43, 438] width 81 height 16
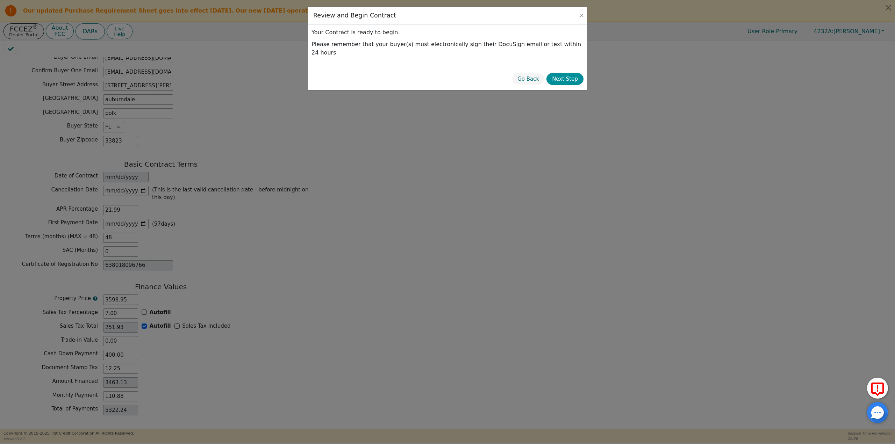
click at [562, 73] on button "Next Step" at bounding box center [565, 79] width 37 height 12
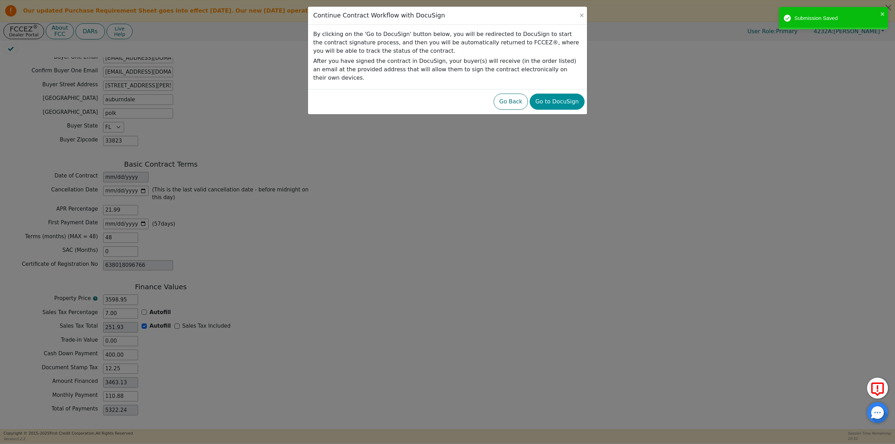
click at [556, 95] on button "Go to DocuSign" at bounding box center [557, 102] width 55 height 16
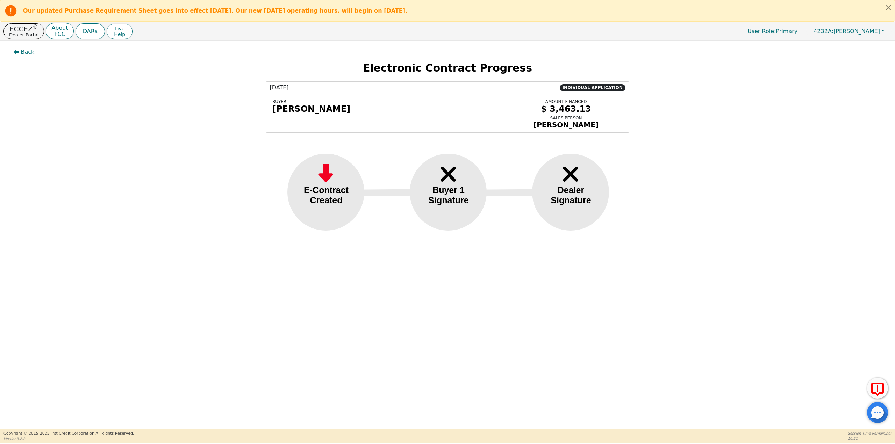
click at [636, 413] on div "Back Electronic Contract Progress 09/09/2025 INDIVIDUAL APPLICATION BUYER jalis…" at bounding box center [447, 235] width 895 height 389
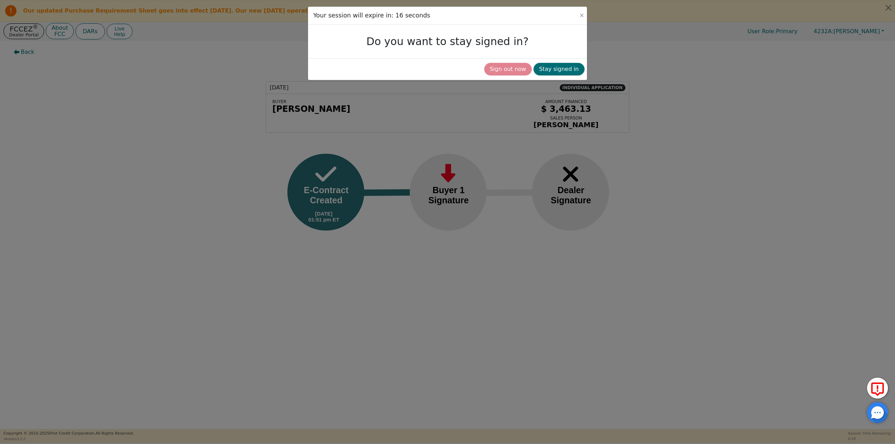
click at [511, 68] on button "Sign out now" at bounding box center [508, 69] width 48 height 13
